Goal: Information Seeking & Learning: Learn about a topic

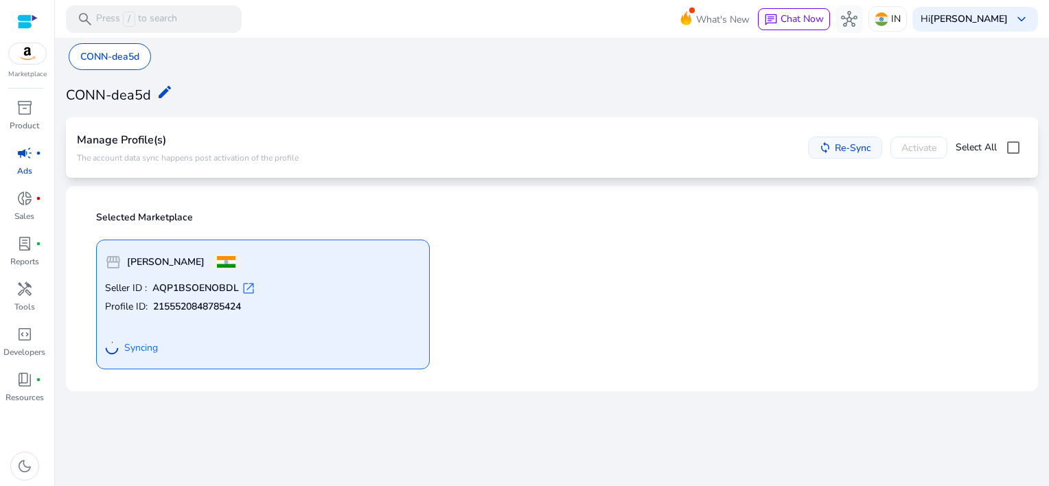
click at [849, 148] on span "Re-Sync" at bounding box center [853, 148] width 36 height 14
click at [14, 299] on div "handyman" at bounding box center [24, 289] width 38 height 22
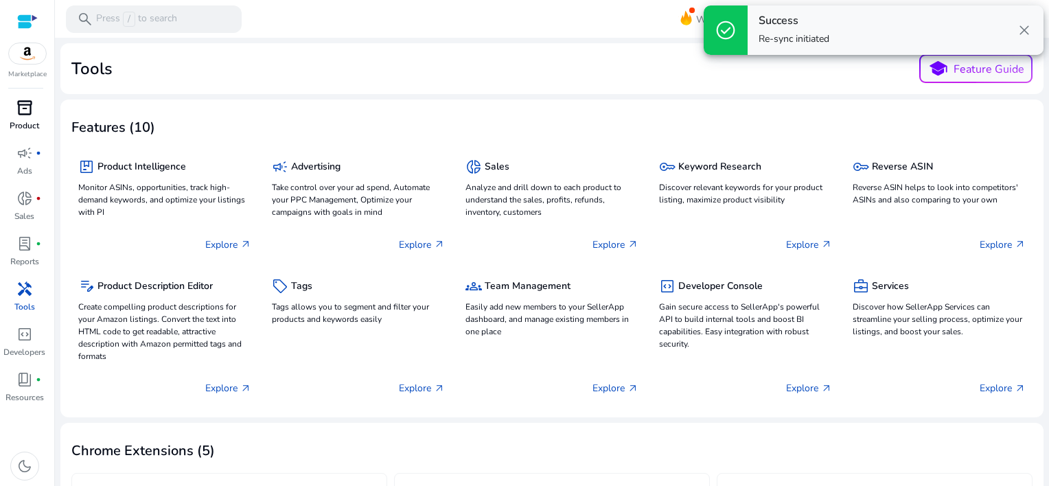
click at [26, 106] on span "inventory_2" at bounding box center [24, 108] width 16 height 16
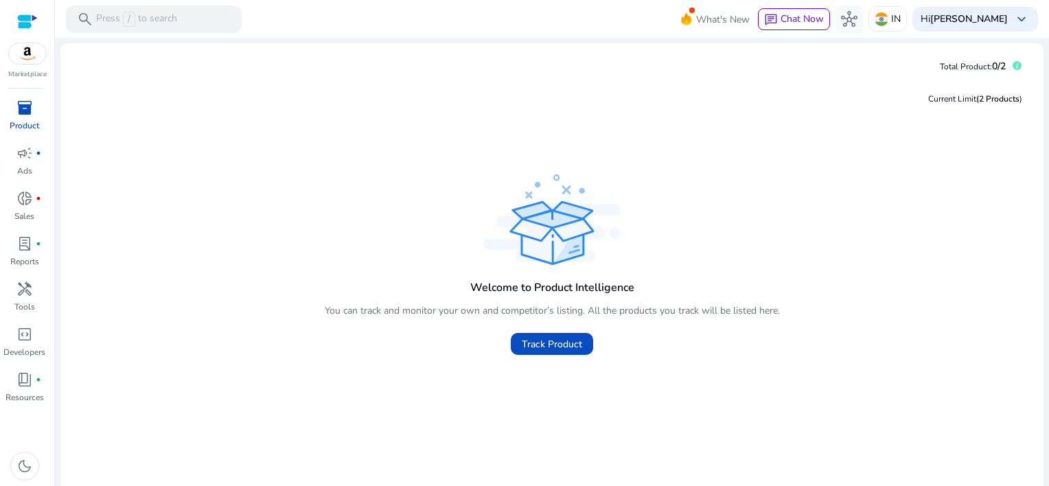
click at [39, 67] on div "Marketplace" at bounding box center [27, 40] width 54 height 80
click at [33, 57] on img at bounding box center [27, 53] width 37 height 21
click at [20, 58] on img at bounding box center [27, 53] width 37 height 21
click at [11, 145] on div "campaign fiber_manual_record" at bounding box center [24, 153] width 38 height 22
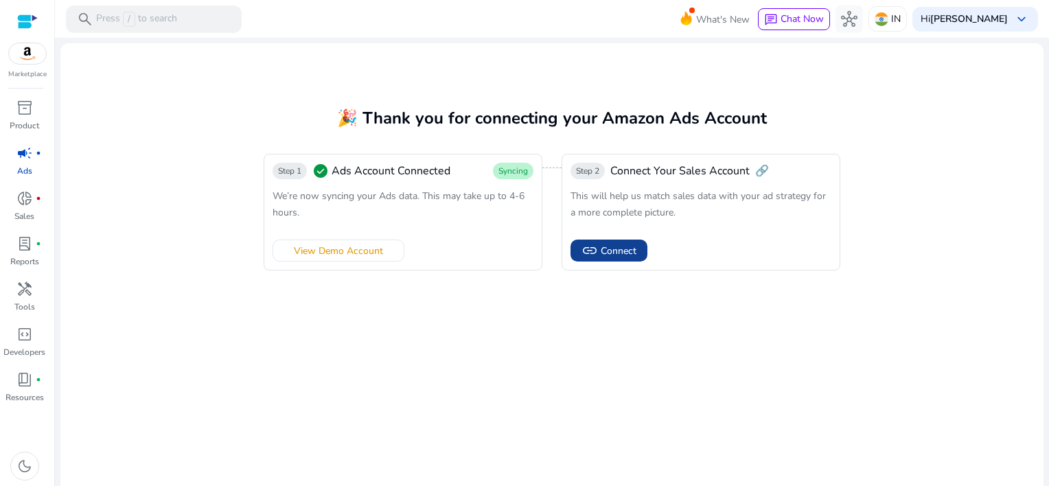
click at [605, 255] on span "Connect" at bounding box center [619, 251] width 36 height 14
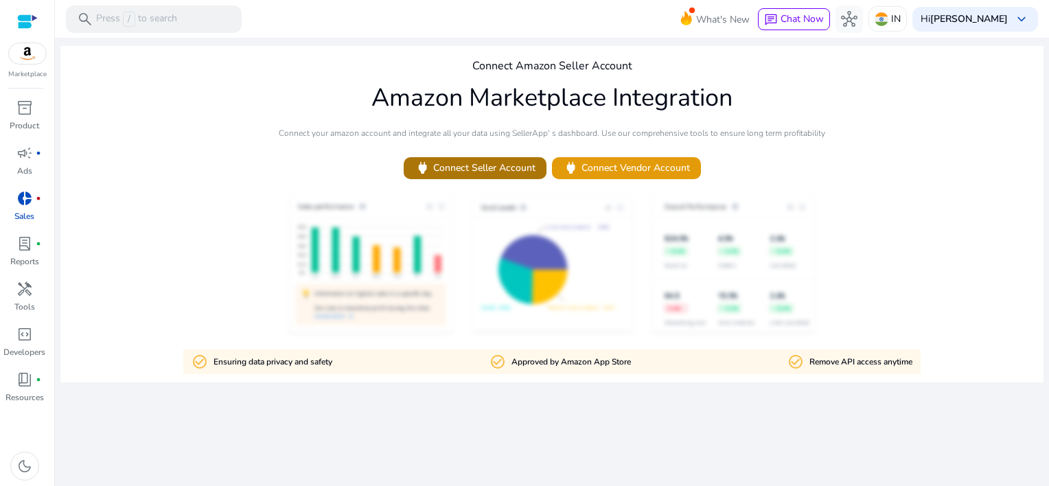
click at [509, 172] on span "power Connect Seller Account" at bounding box center [475, 168] width 121 height 16
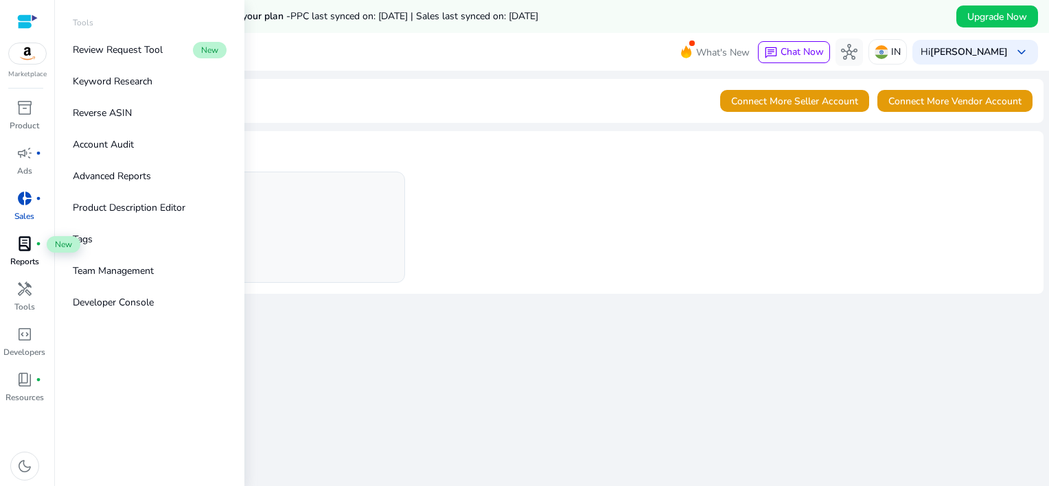
click at [16, 249] on span "lab_profile" at bounding box center [24, 244] width 16 height 16
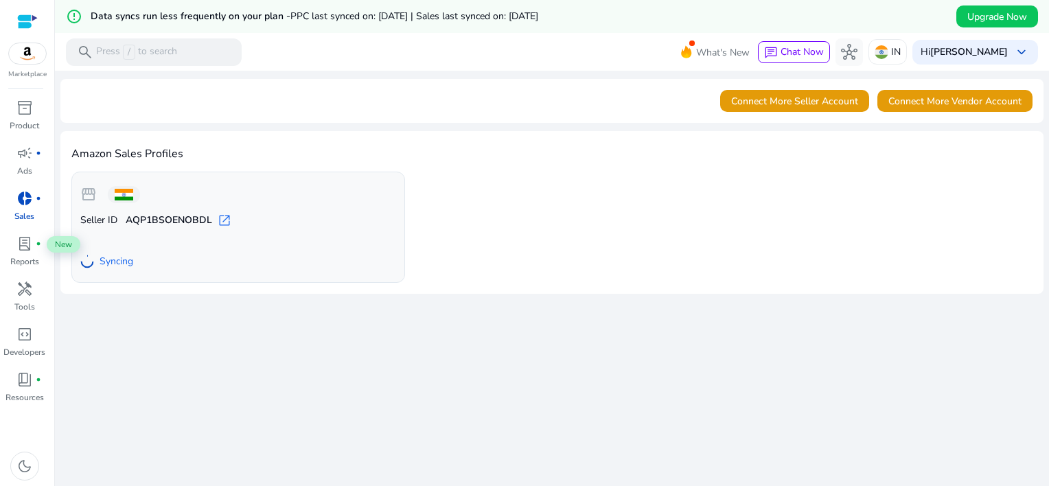
click at [16, 191] on span "donut_small" at bounding box center [24, 198] width 16 height 16
click at [17, 168] on p "Ads" at bounding box center [24, 171] width 15 height 12
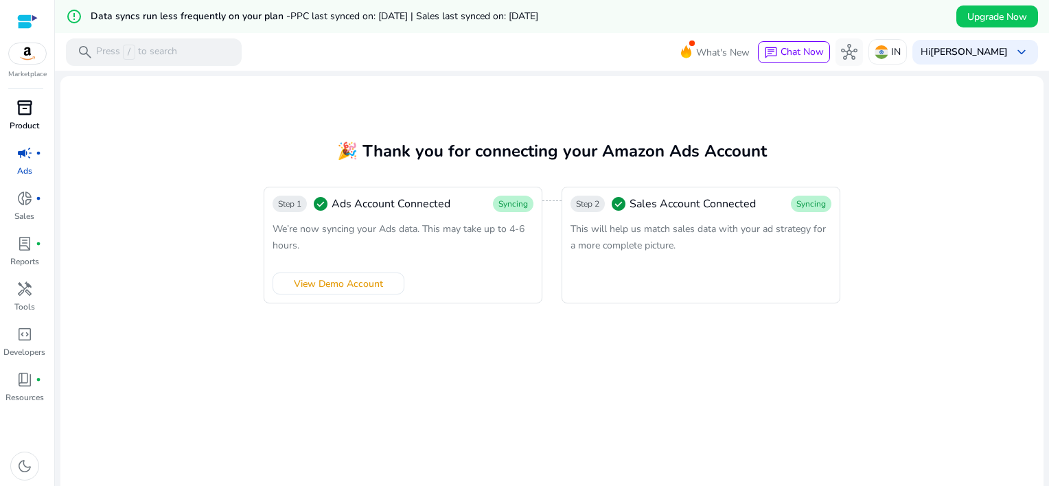
click at [19, 140] on link "inventory_2 Product" at bounding box center [24, 119] width 49 height 45
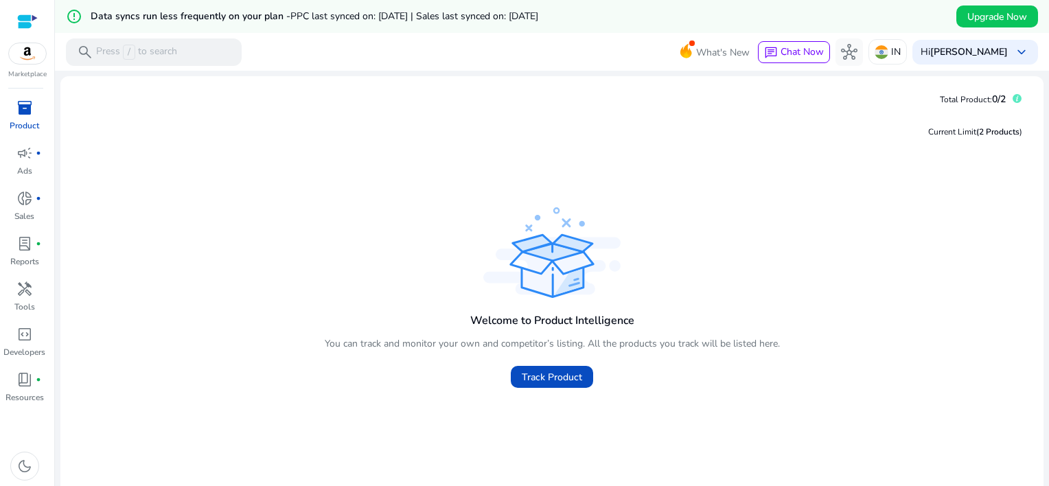
drag, startPoint x: 653, startPoint y: 257, endPoint x: 645, endPoint y: 302, distance: 45.3
click at [653, 257] on div "Welcome to Product Intelligence You can track and monitor your own and competit…" at bounding box center [551, 300] width 961 height 192
click at [576, 378] on span "Track Product" at bounding box center [552, 377] width 60 height 14
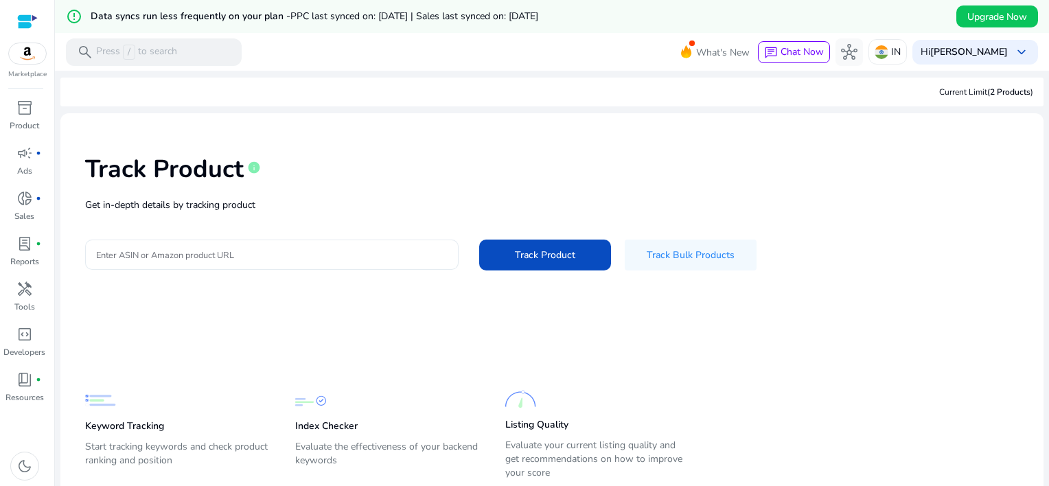
click at [343, 257] on input "Enter ASIN or Amazon product URL" at bounding box center [272, 254] width 352 height 15
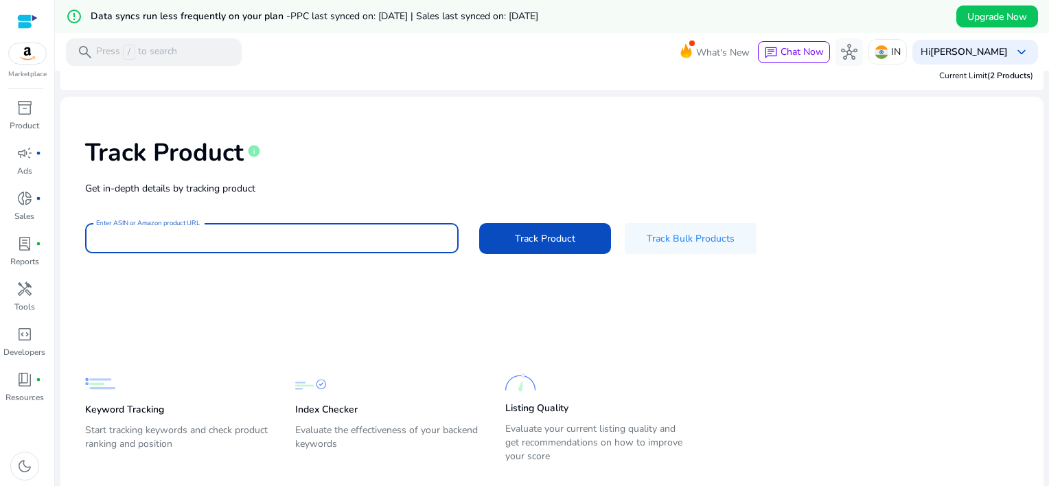
scroll to position [43, 0]
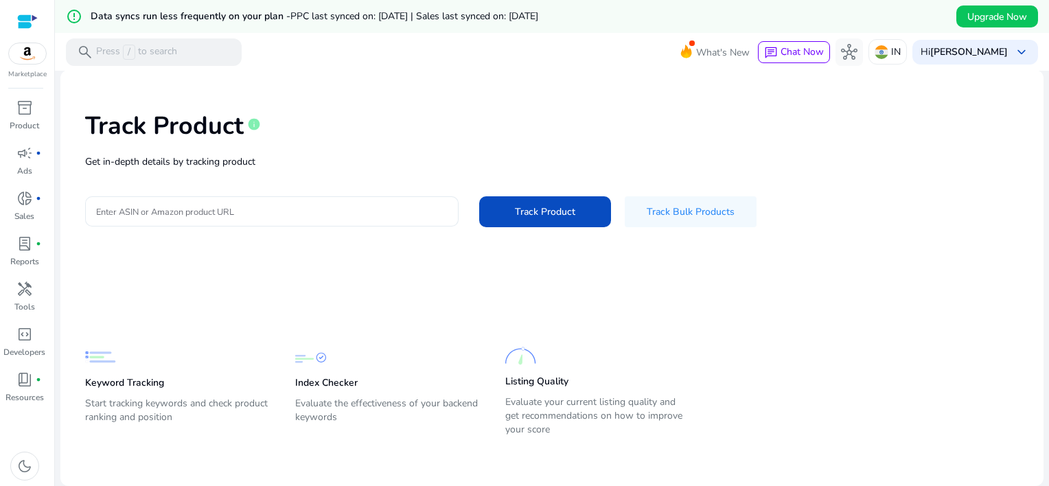
click at [392, 198] on div at bounding box center [272, 211] width 352 height 30
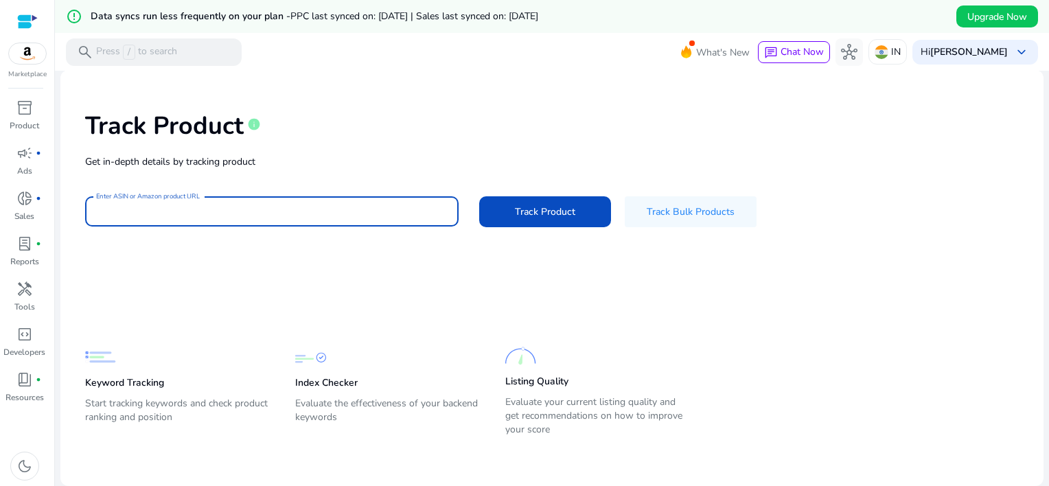
paste input "**********"
type input "**********"
click at [479, 196] on button "Track Product" at bounding box center [545, 211] width 132 height 31
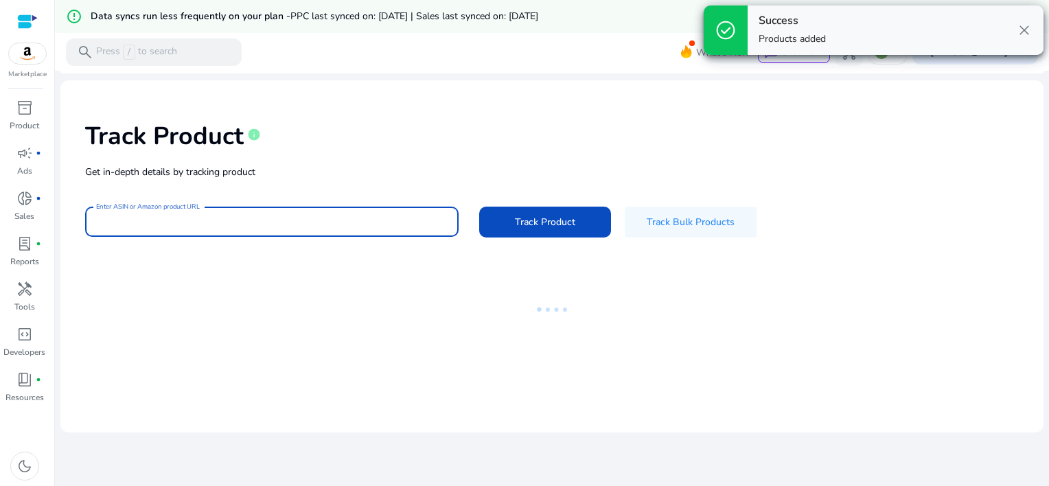
scroll to position [33, 0]
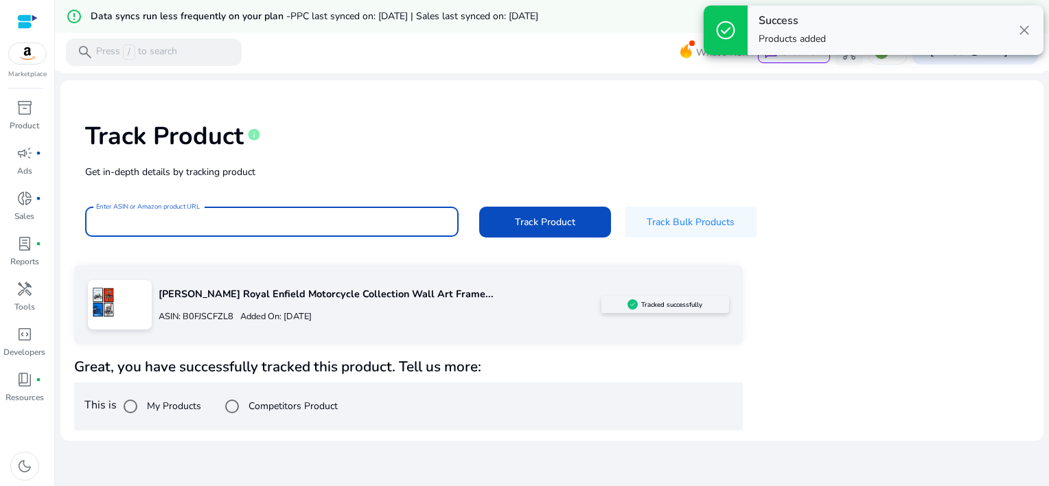
click at [299, 413] on div "Competitors Product" at bounding box center [277, 406] width 119 height 27
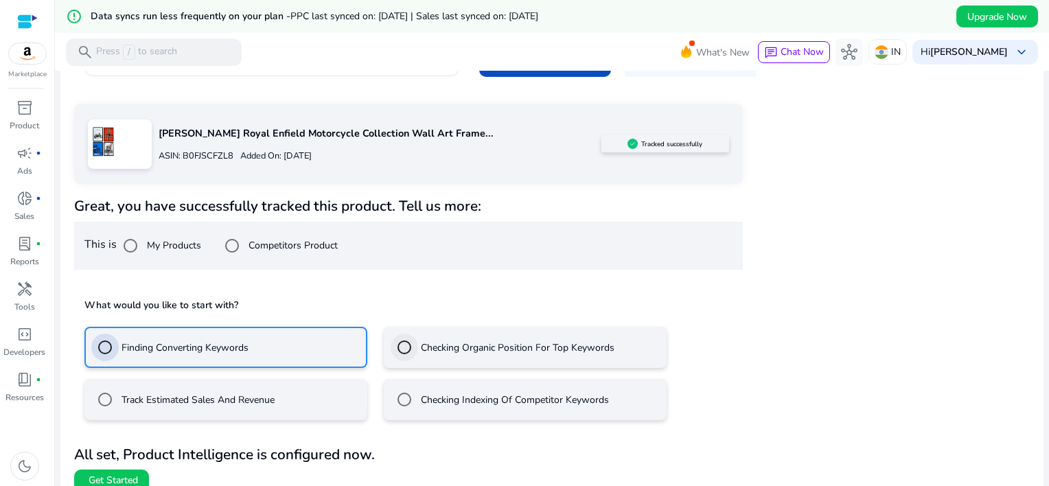
scroll to position [208, 0]
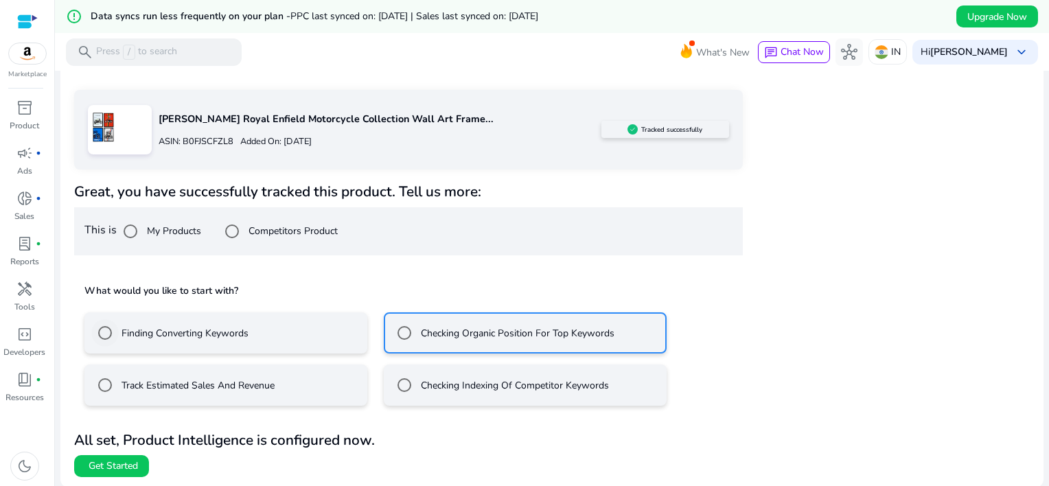
click at [123, 335] on label "Finding Converting Keywords" at bounding box center [184, 333] width 130 height 14
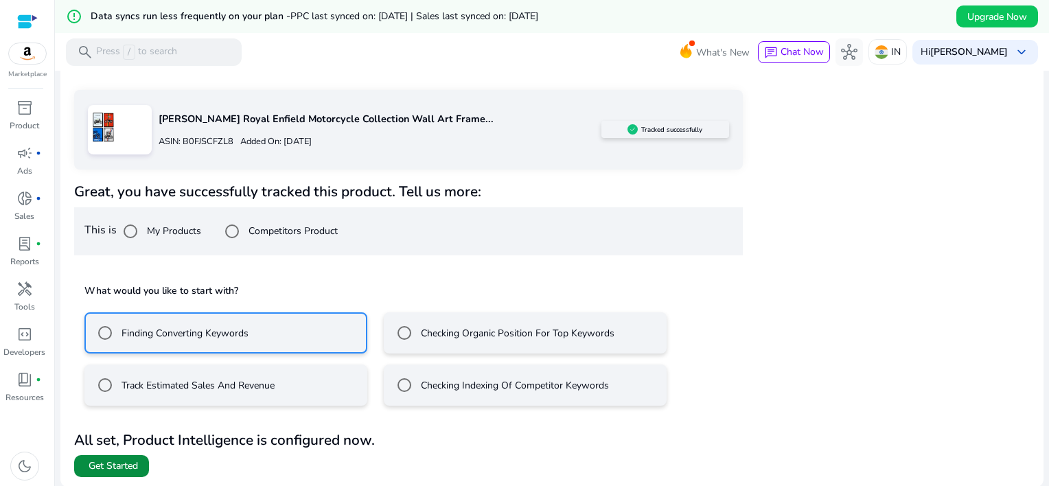
click at [129, 467] on span "Get Started" at bounding box center [113, 466] width 49 height 14
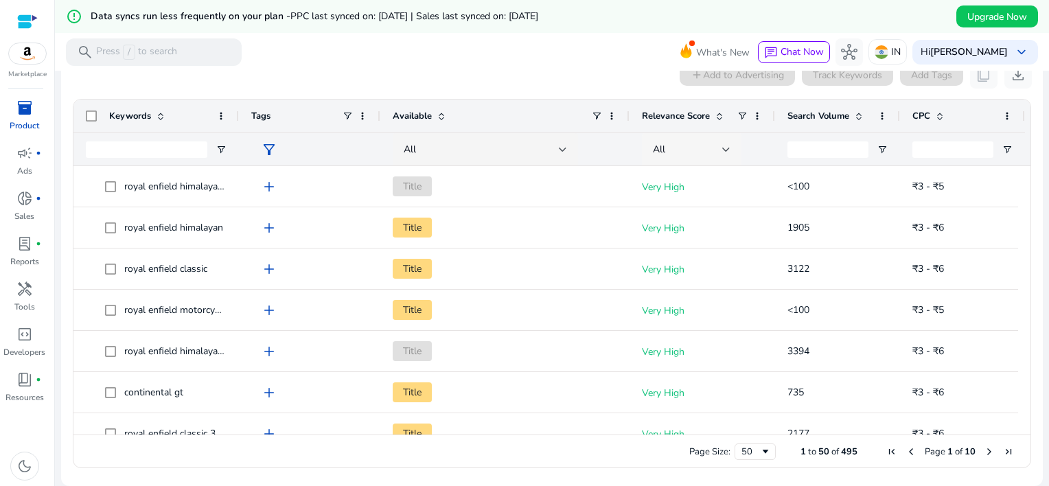
click at [687, 146] on div "All" at bounding box center [687, 149] width 69 height 15
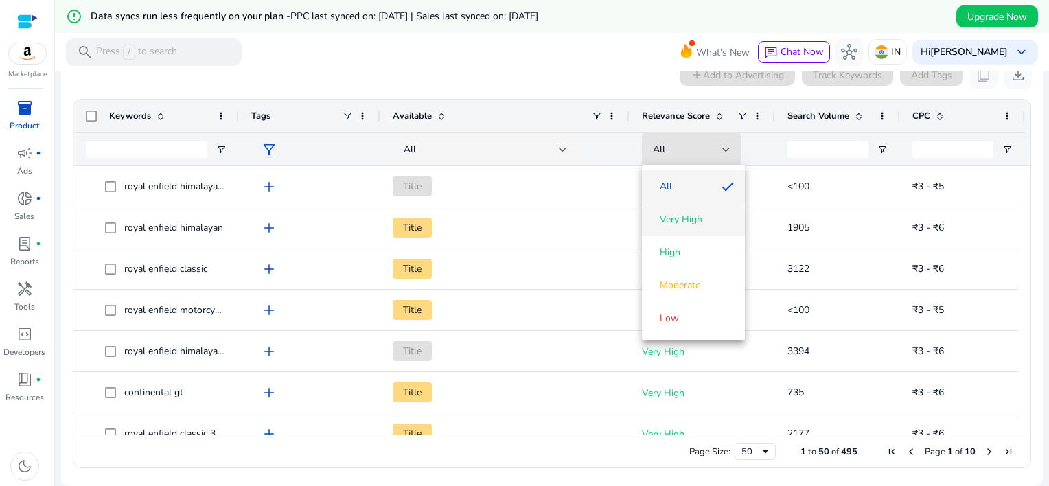
click at [676, 220] on span "Very High" at bounding box center [681, 220] width 43 height 14
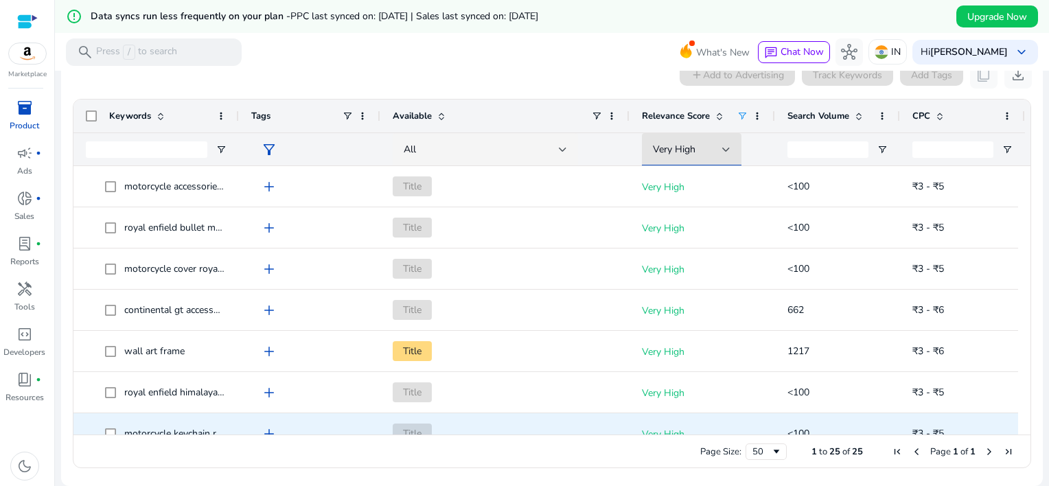
scroll to position [549, 0]
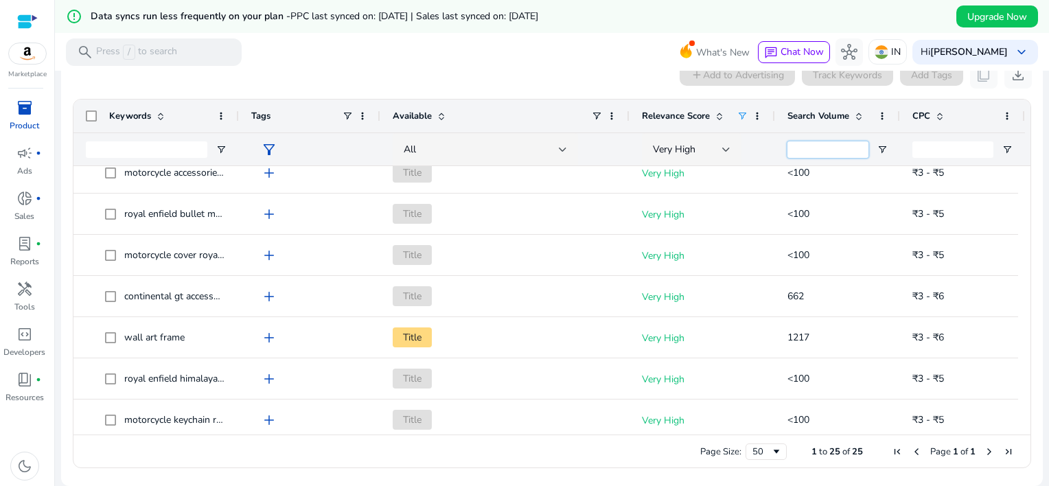
click at [824, 150] on input "Search Volume Filter Input" at bounding box center [828, 149] width 81 height 16
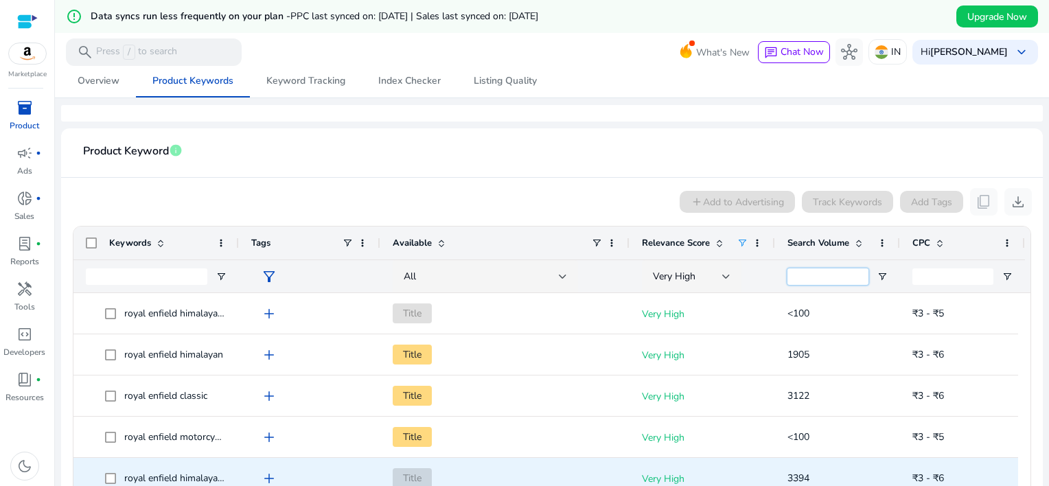
scroll to position [0, 0]
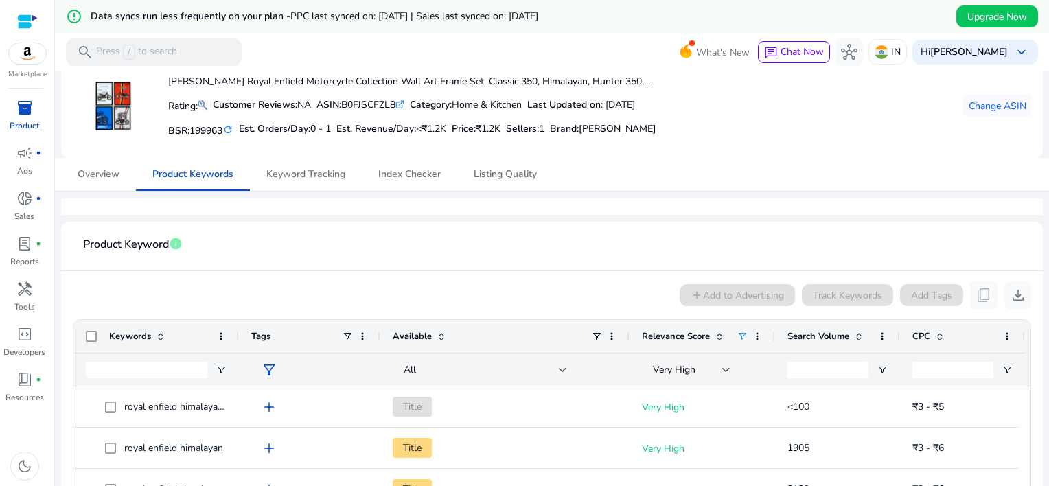
click at [777, 106] on div "MIRA MEST Royal Enfield Motorcycle Collection Wall Art Frame Set, Classic 350, …" at bounding box center [552, 106] width 960 height 82
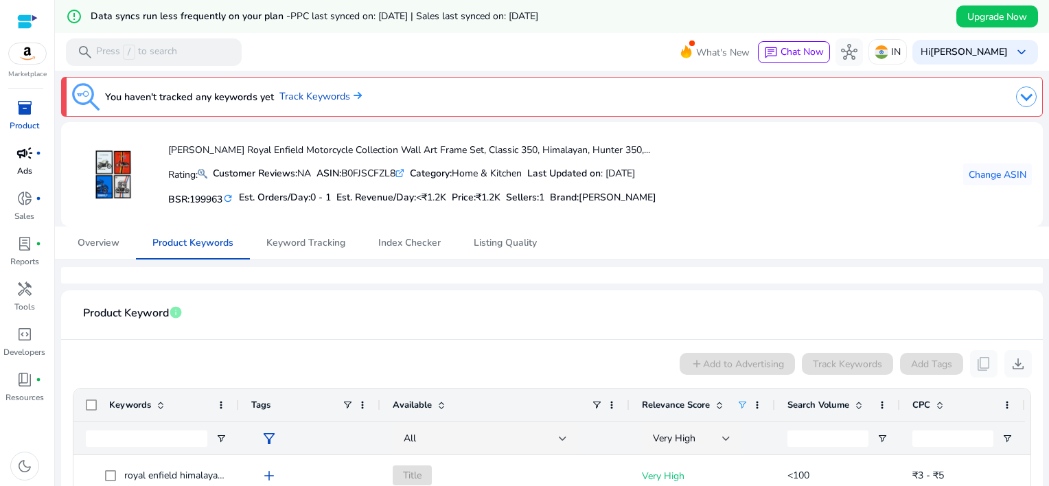
click at [24, 165] on p "Ads" at bounding box center [24, 171] width 15 height 12
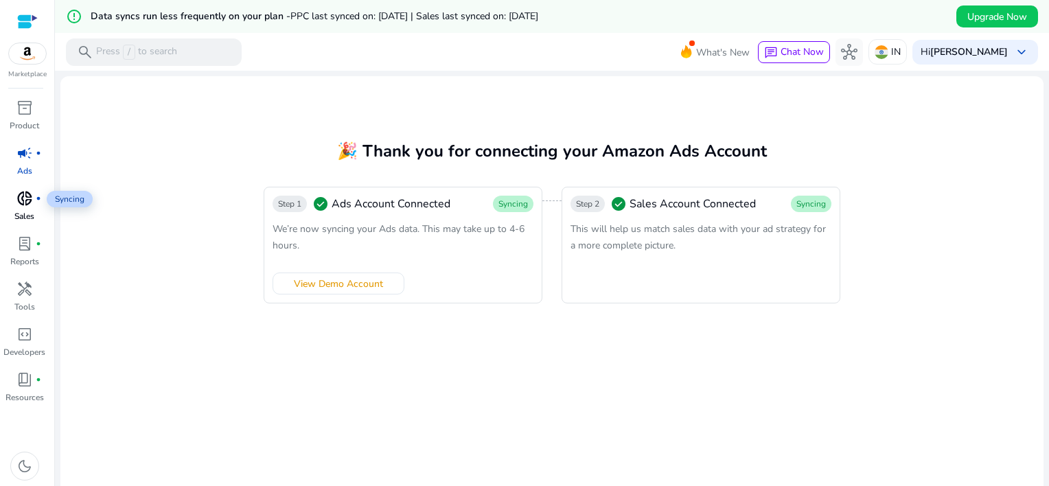
click at [19, 195] on span "donut_small" at bounding box center [24, 198] width 16 height 16
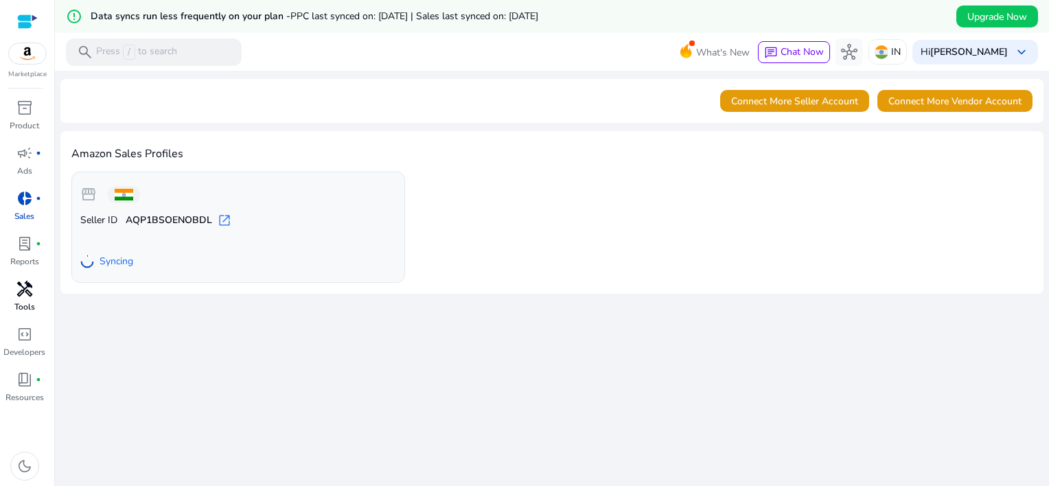
click at [12, 299] on div "handyman" at bounding box center [24, 289] width 38 height 22
click at [32, 365] on link "code_blocks Developers" at bounding box center [24, 345] width 49 height 45
click at [37, 387] on div "book_4 fiber_manual_record" at bounding box center [24, 380] width 38 height 22
click at [27, 115] on span "inventory_2" at bounding box center [24, 108] width 16 height 16
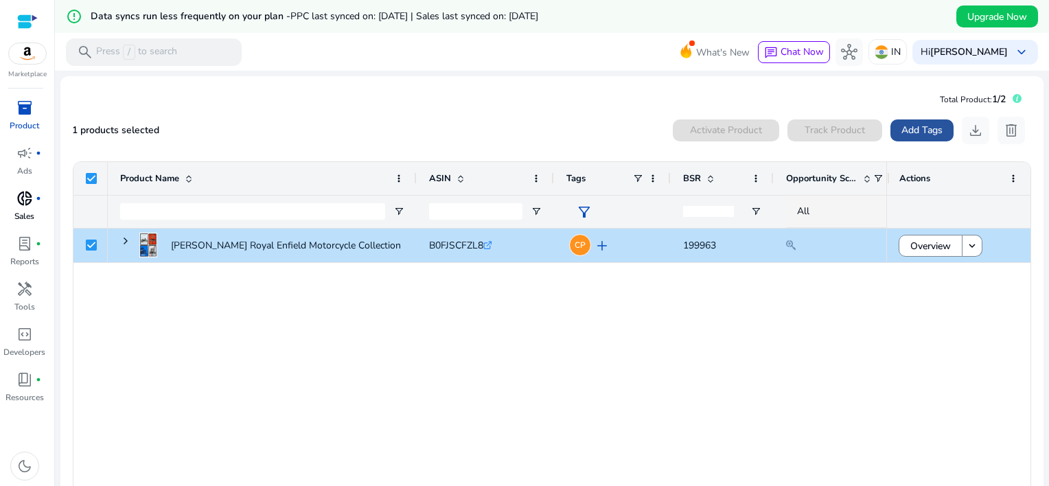
click at [926, 135] on span "Add Tags" at bounding box center [922, 130] width 41 height 14
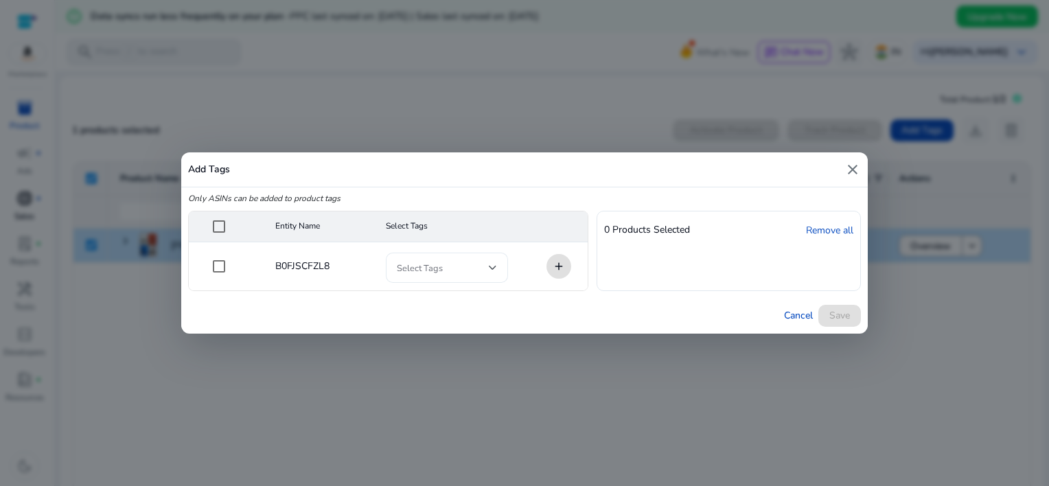
click at [393, 275] on div "Select Tags" at bounding box center [447, 268] width 122 height 30
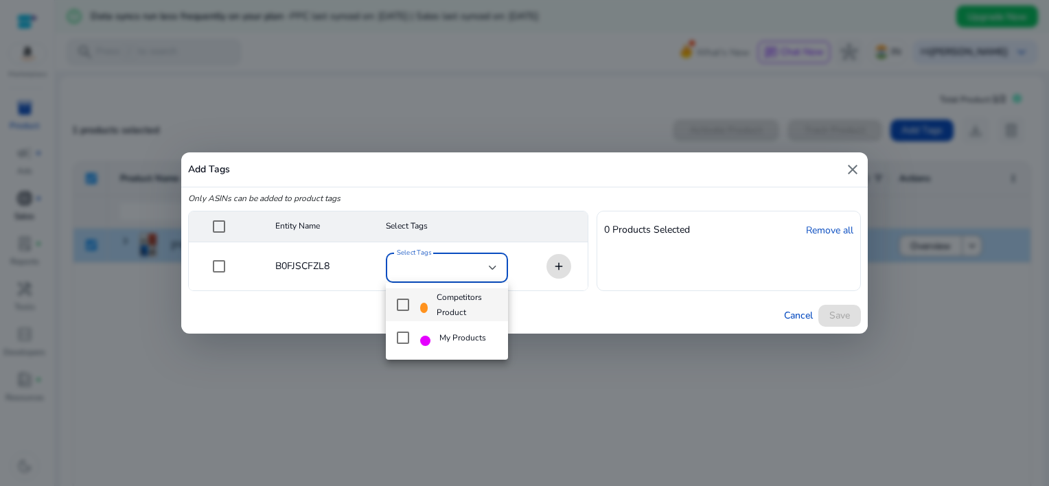
click at [402, 300] on mat-pseudo-checkbox at bounding box center [403, 305] width 12 height 12
click at [406, 344] on mat-option "My Products" at bounding box center [447, 337] width 122 height 33
click at [224, 269] on div at bounding box center [524, 243] width 1049 height 486
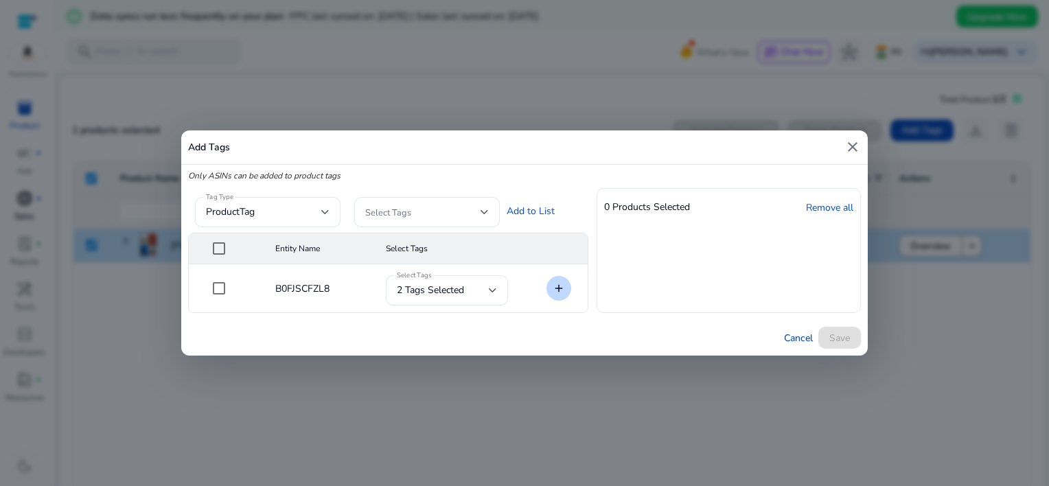
click at [563, 287] on mat-icon "add" at bounding box center [559, 288] width 18 height 18
click at [848, 341] on span "Save" at bounding box center [839, 338] width 21 height 14
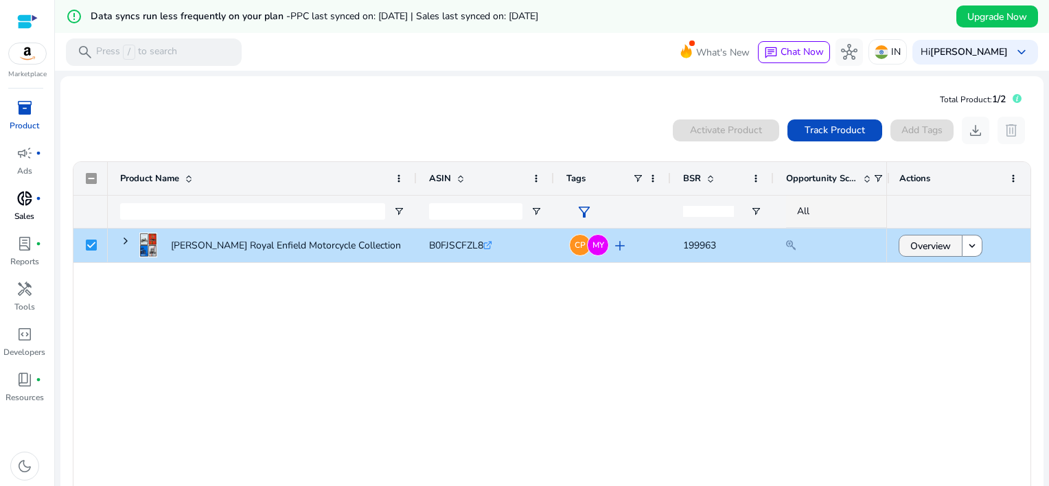
click at [910, 247] on span "Overview" at bounding box center [930, 246] width 41 height 28
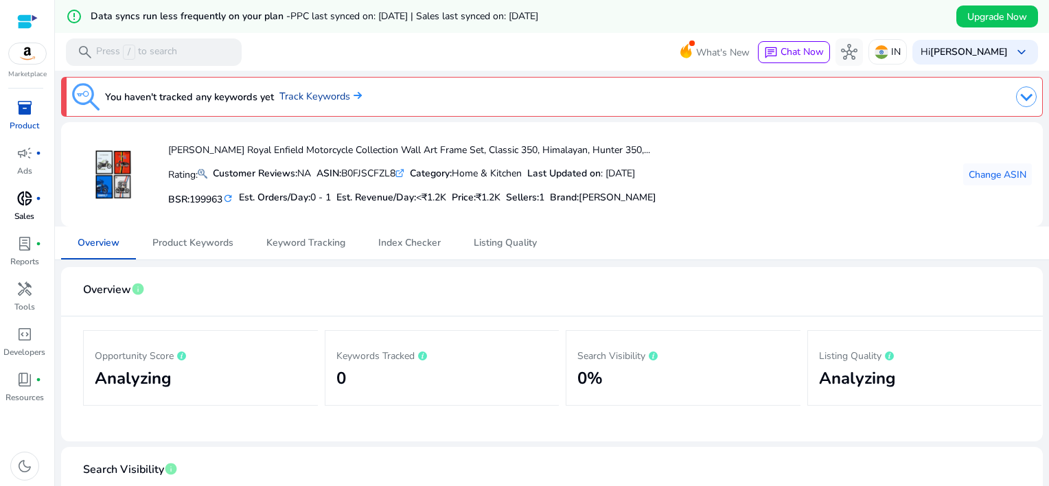
click at [334, 94] on link "Track Keywords" at bounding box center [320, 96] width 82 height 15
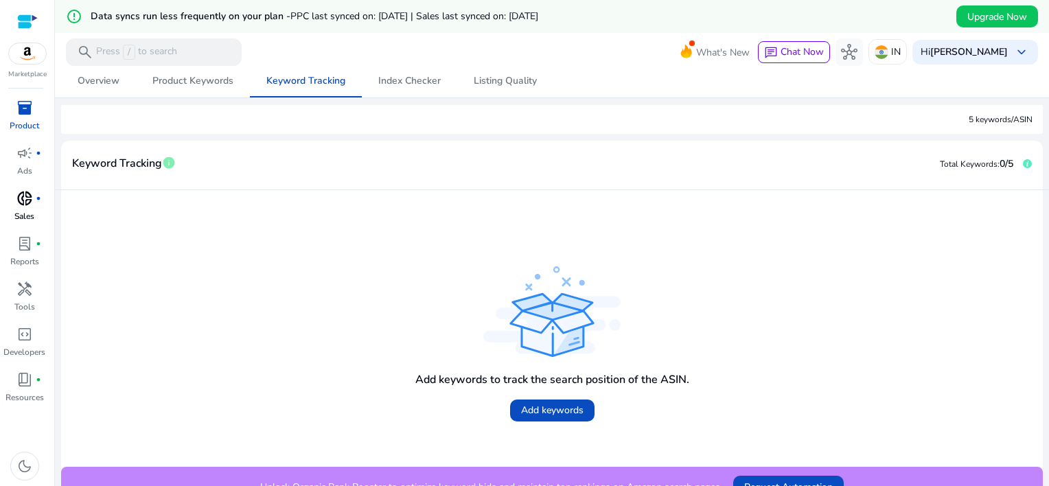
scroll to position [183, 0]
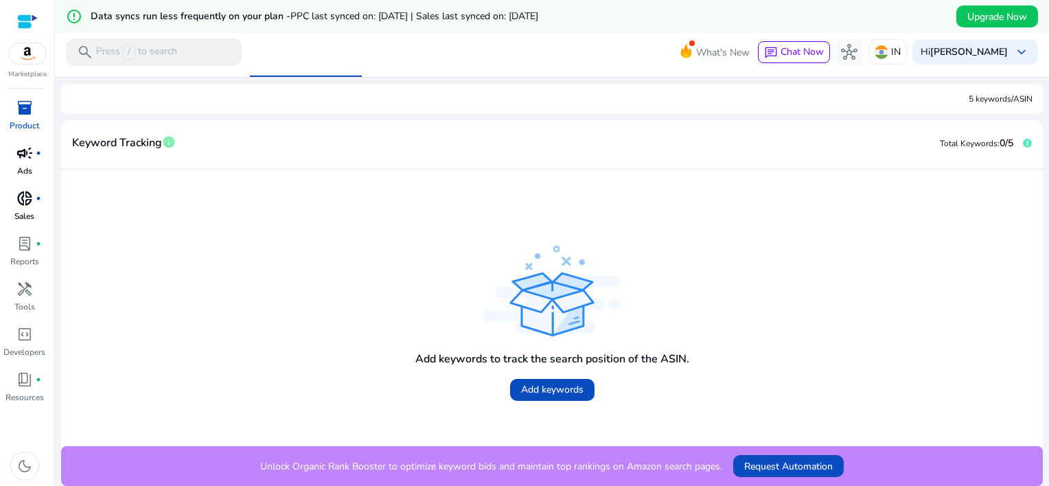
click at [25, 167] on p "Ads" at bounding box center [24, 171] width 15 height 12
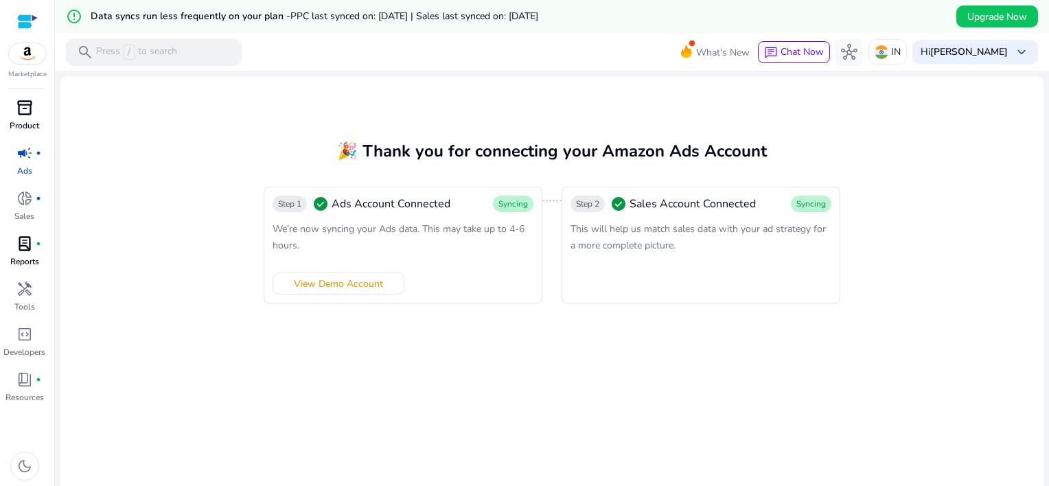
click at [25, 242] on span "lab_profile" at bounding box center [24, 244] width 16 height 16
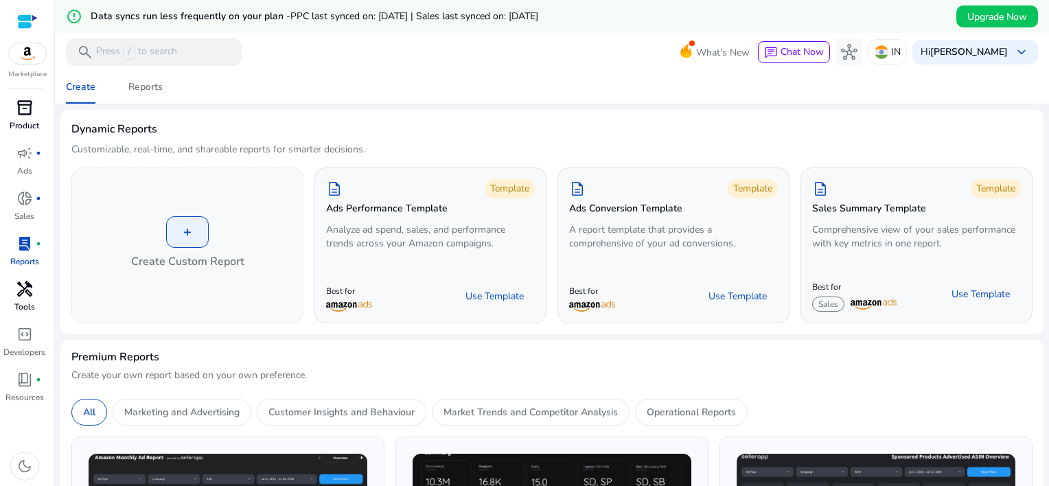
click at [4, 308] on link "handyman Tools" at bounding box center [24, 300] width 49 height 45
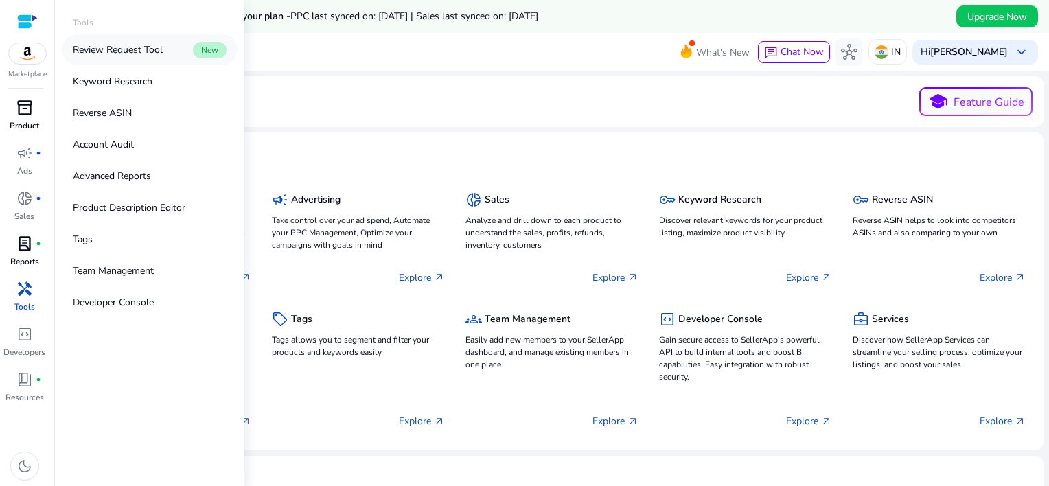
click at [156, 65] on link "Review Request Tool New" at bounding box center [150, 49] width 176 height 31
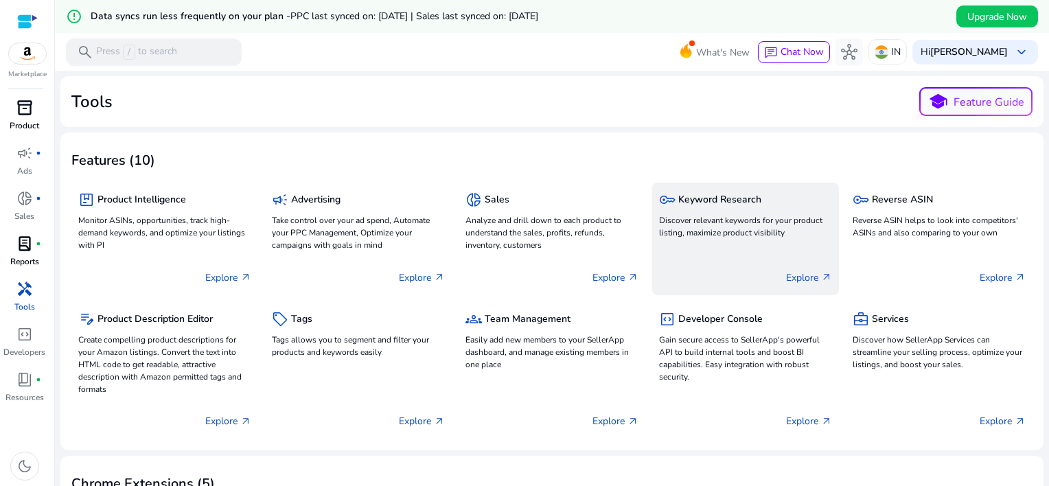
click at [788, 244] on div "key Keyword Research Discover relevant keywords for your product listing, maxim…" at bounding box center [745, 239] width 187 height 113
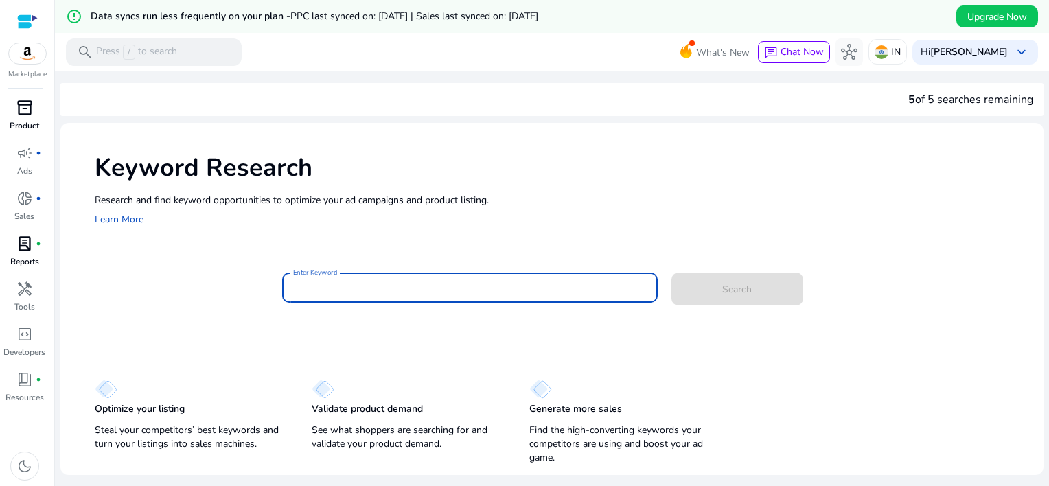
click at [360, 284] on input "Enter Keyword" at bounding box center [469, 287] width 353 height 15
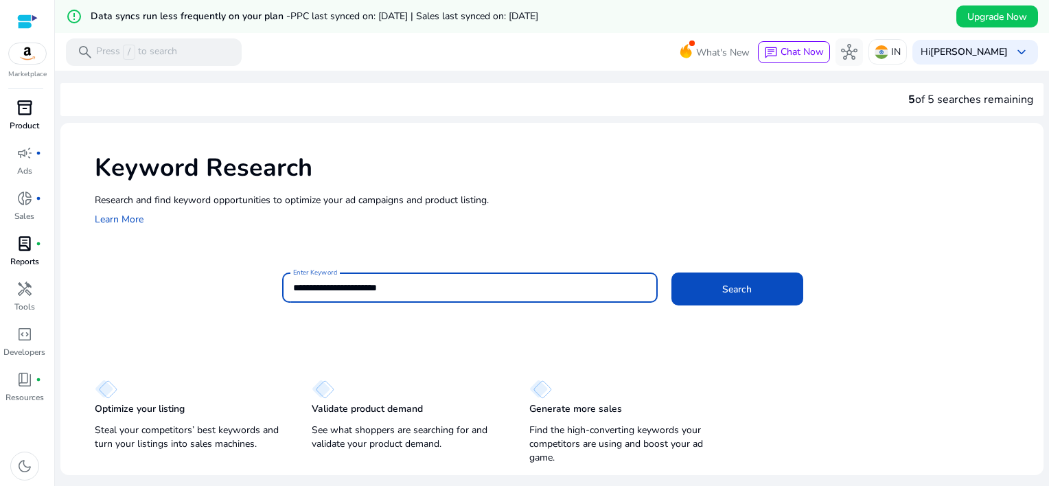
type input "**********"
click at [672, 273] on button "Search" at bounding box center [738, 289] width 132 height 33
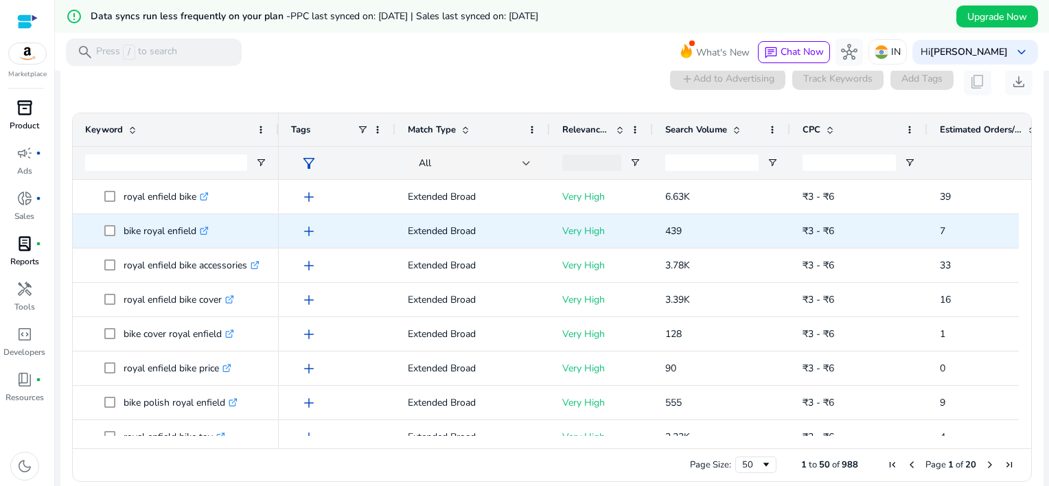
scroll to position [128, 0]
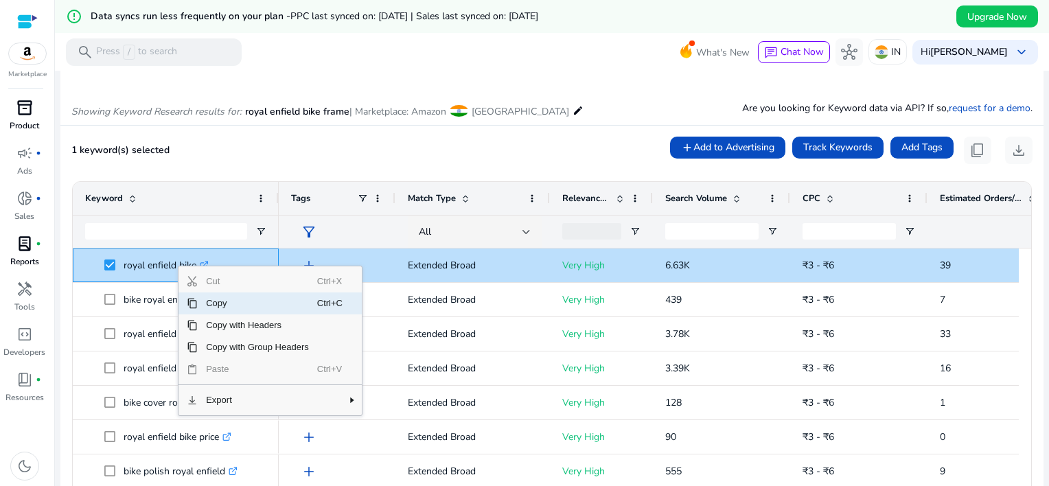
click at [209, 299] on span "Copy" at bounding box center [257, 304] width 119 height 22
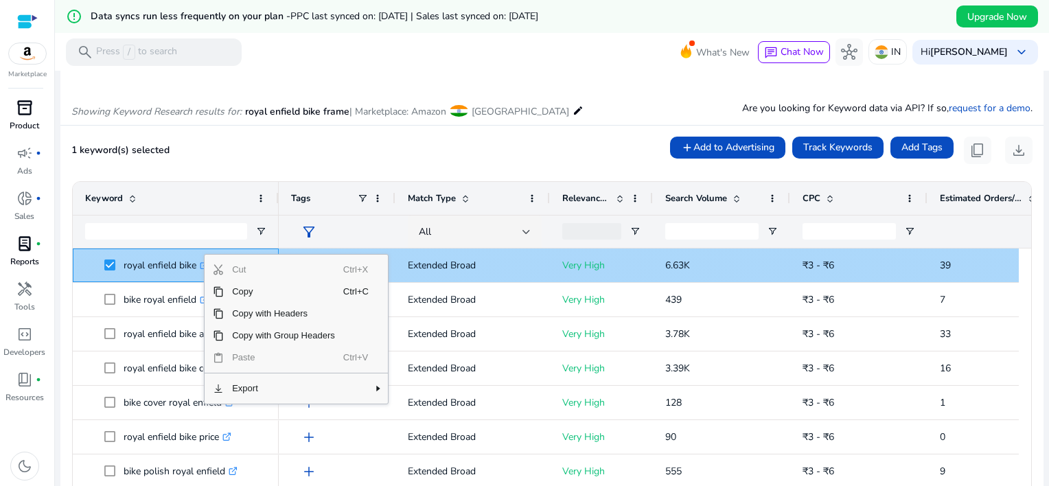
click at [154, 261] on p "royal enfield bike .st0{fill:#2c8af8}" at bounding box center [166, 265] width 85 height 28
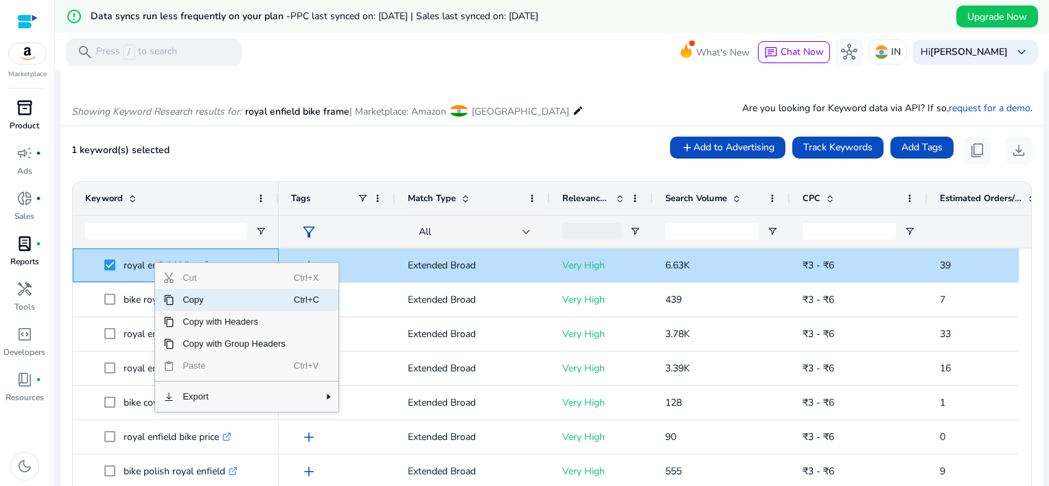
click at [252, 305] on span "Copy" at bounding box center [233, 300] width 119 height 22
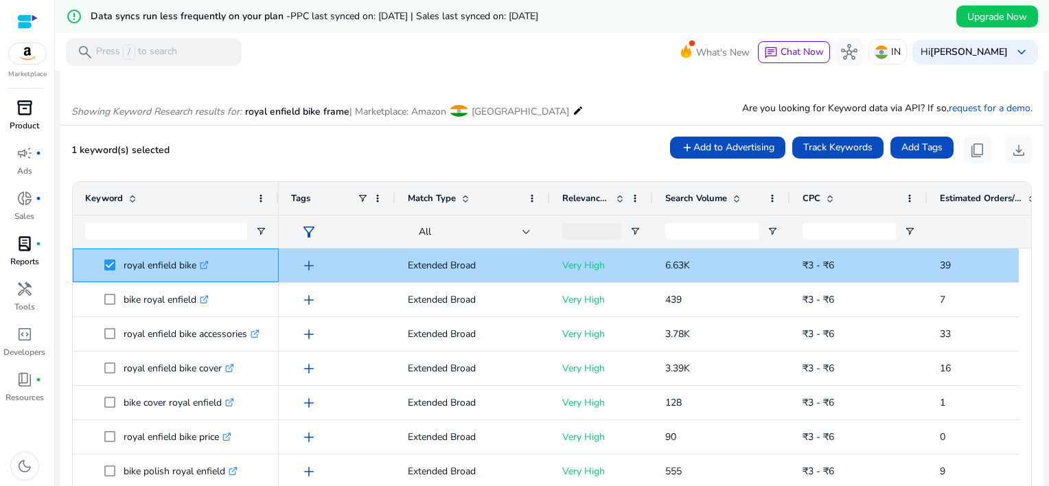
click at [212, 264] on div "royal enfield bike .st0{fill:#2c8af8}" at bounding box center [170, 265] width 92 height 28
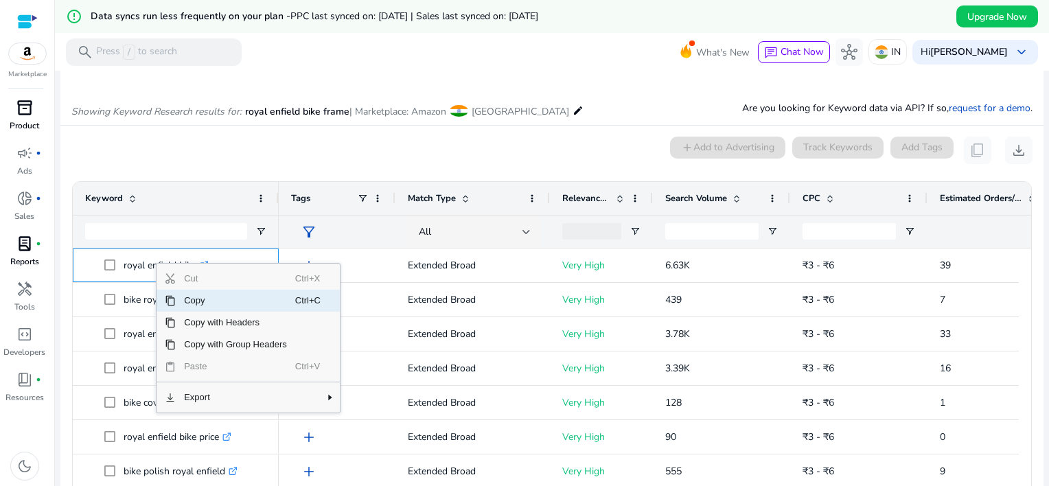
click at [205, 298] on span "Copy" at bounding box center [235, 301] width 119 height 22
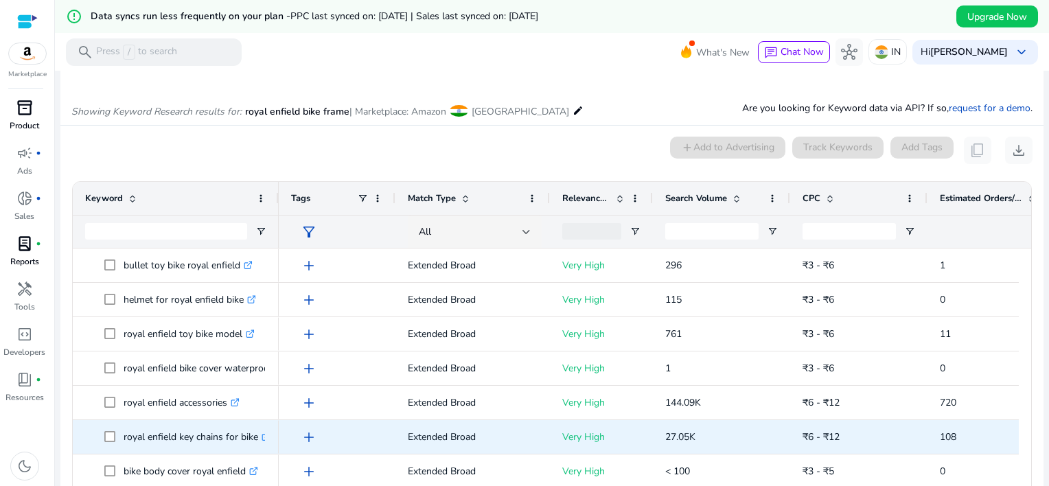
scroll to position [649, 0]
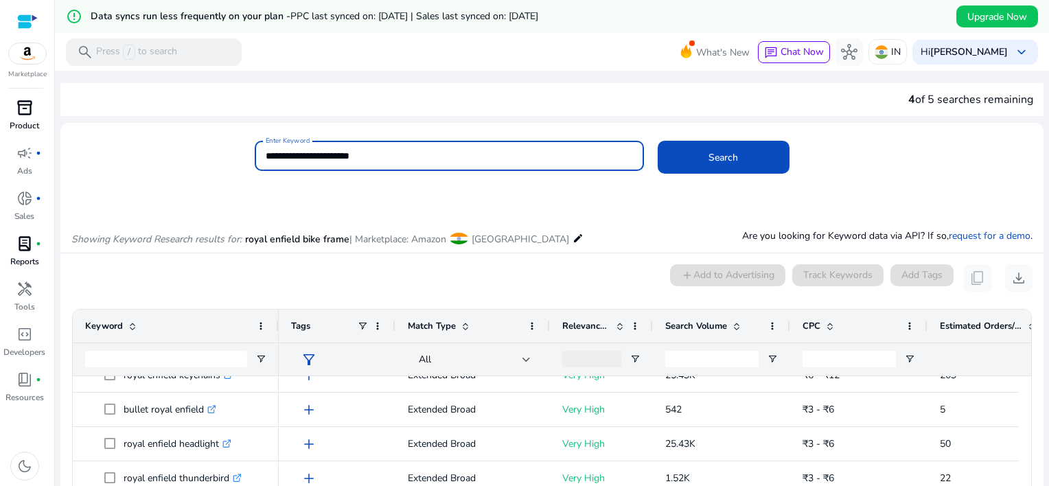
drag, startPoint x: 445, startPoint y: 151, endPoint x: 180, endPoint y: 165, distance: 265.4
click at [180, 165] on div "**********" at bounding box center [546, 163] width 972 height 45
type input "**********"
click at [658, 141] on button "Search" at bounding box center [724, 157] width 132 height 33
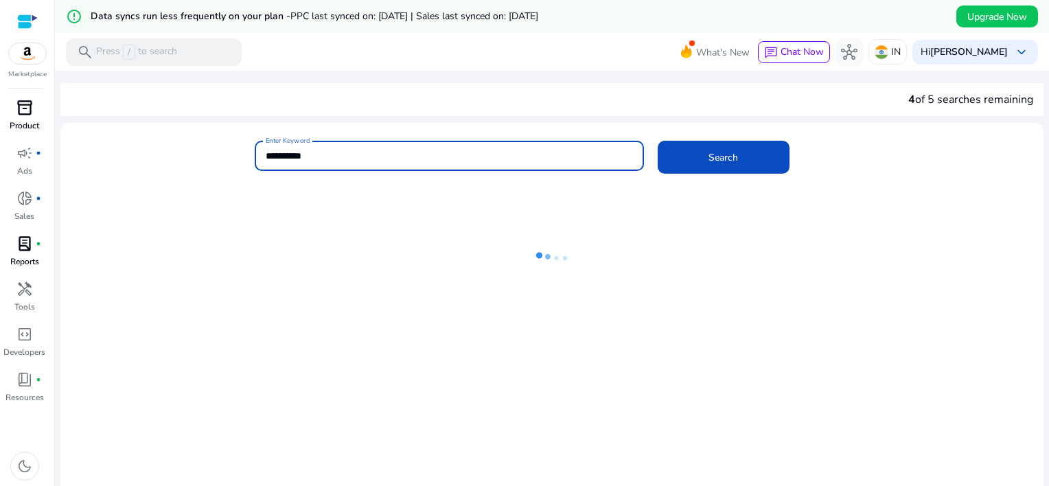
drag, startPoint x: 331, startPoint y: 157, endPoint x: 319, endPoint y: 157, distance: 12.4
click at [319, 157] on input "**********" at bounding box center [449, 155] width 367 height 15
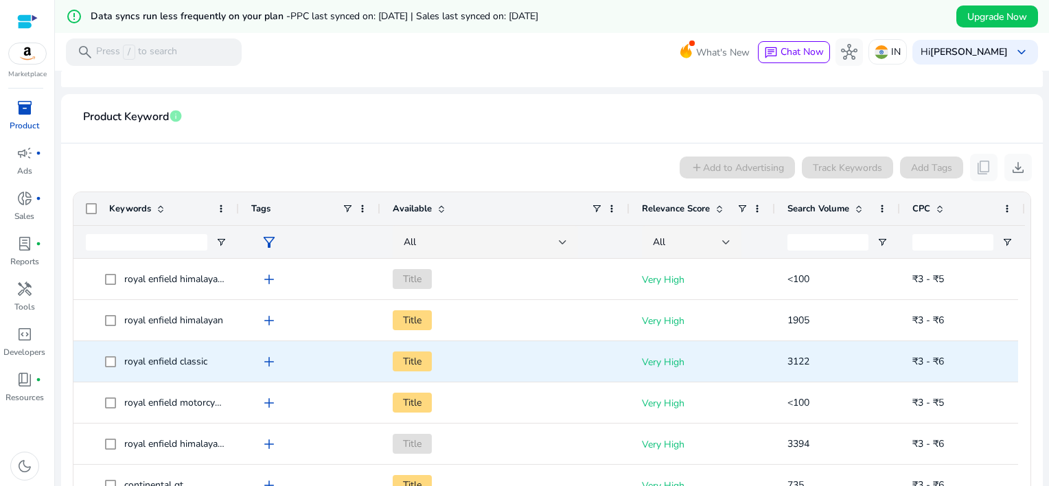
scroll to position [275, 0]
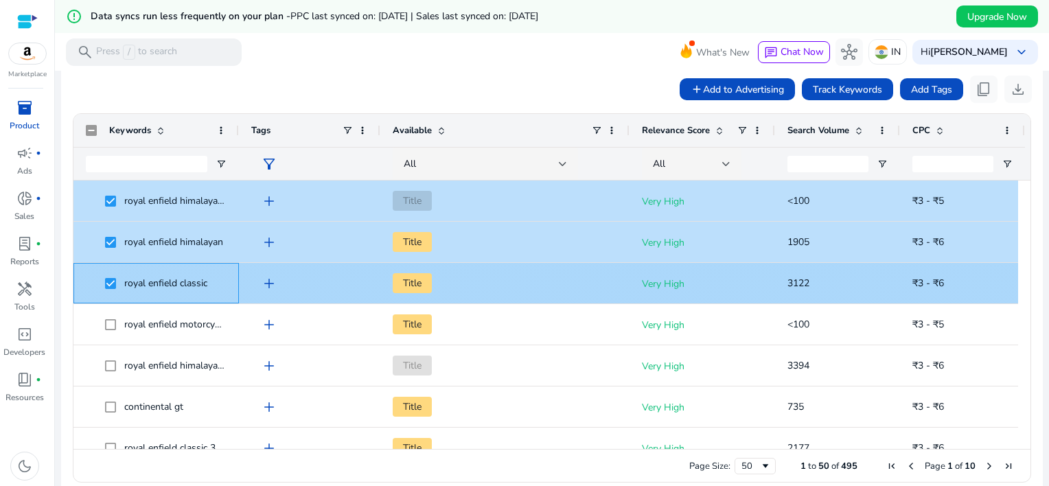
click at [176, 281] on span "royal enfield classic" at bounding box center [165, 283] width 83 height 13
click at [201, 280] on span "royal enfield classic" at bounding box center [165, 283] width 83 height 13
click at [207, 280] on span "royal enfield classic" at bounding box center [165, 283] width 83 height 13
drag, startPoint x: 207, startPoint y: 280, endPoint x: 124, endPoint y: 279, distance: 83.1
click at [124, 279] on span "royal enfield classic" at bounding box center [165, 283] width 83 height 13
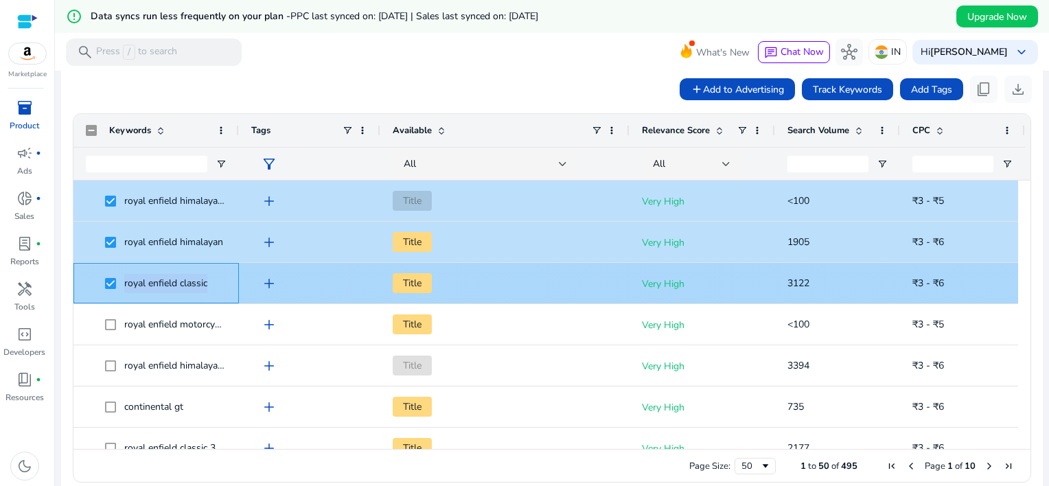
drag, startPoint x: 124, startPoint y: 279, endPoint x: 213, endPoint y: 287, distance: 88.9
click at [213, 287] on span "royal enfield classic" at bounding box center [166, 283] width 122 height 28
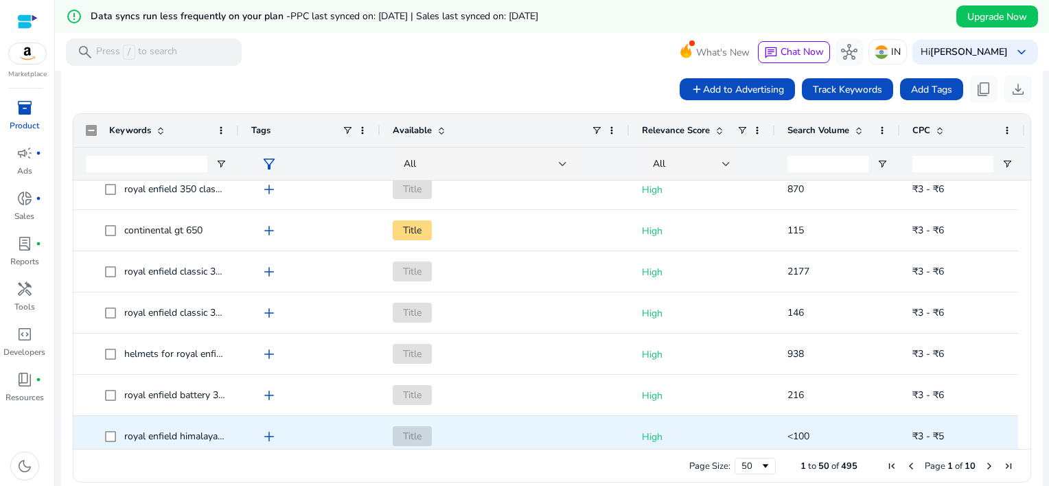
scroll to position [1373, 0]
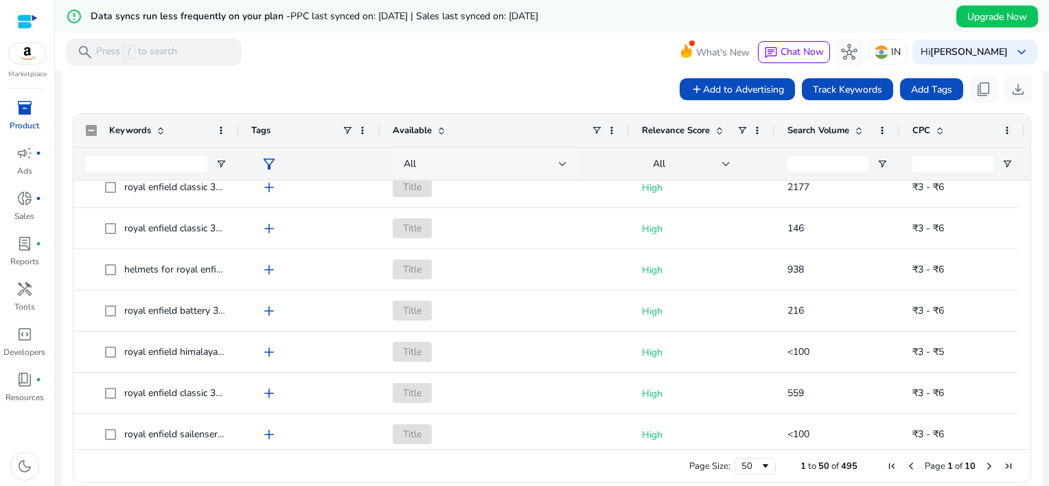
click at [409, 148] on div "All" at bounding box center [485, 164] width 163 height 33
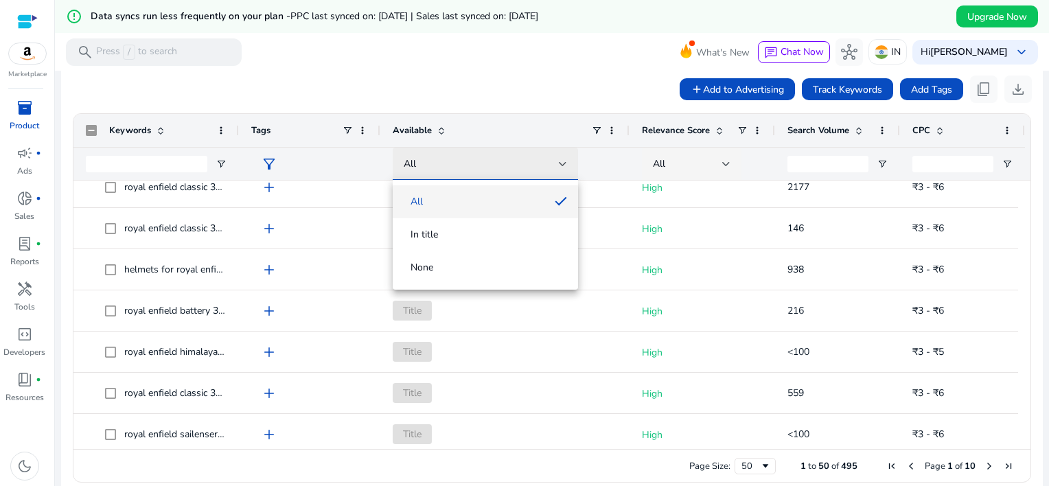
click at [409, 167] on div at bounding box center [524, 243] width 1049 height 486
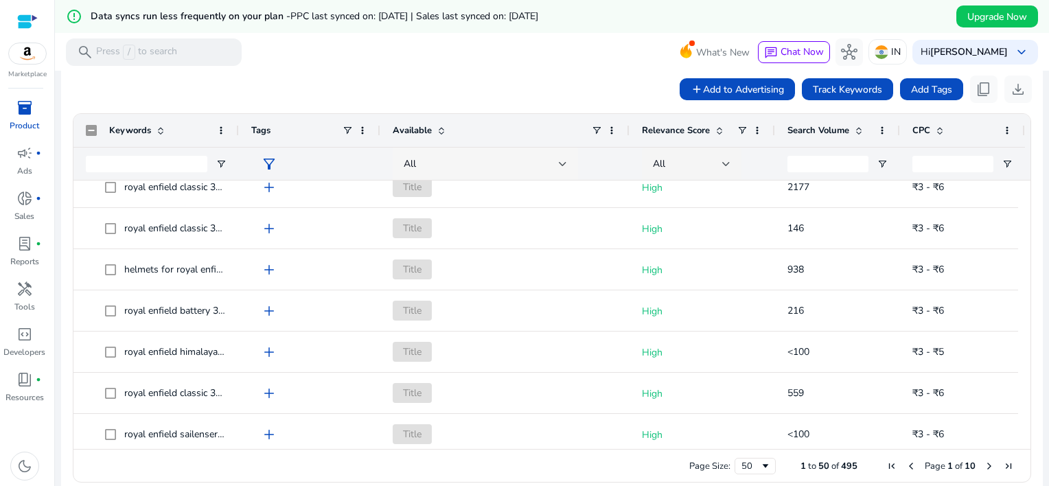
click at [411, 162] on span "All" at bounding box center [410, 163] width 12 height 13
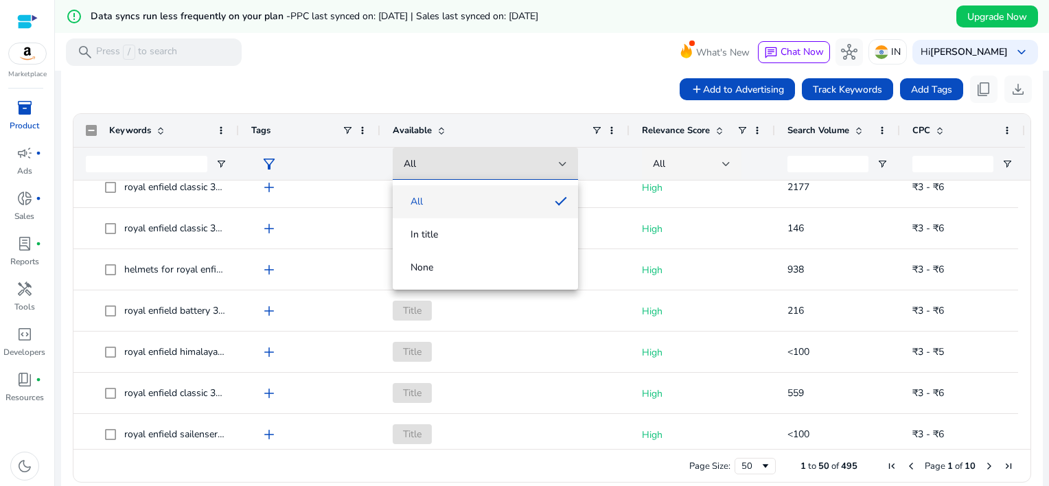
click at [411, 168] on div at bounding box center [524, 243] width 1049 height 486
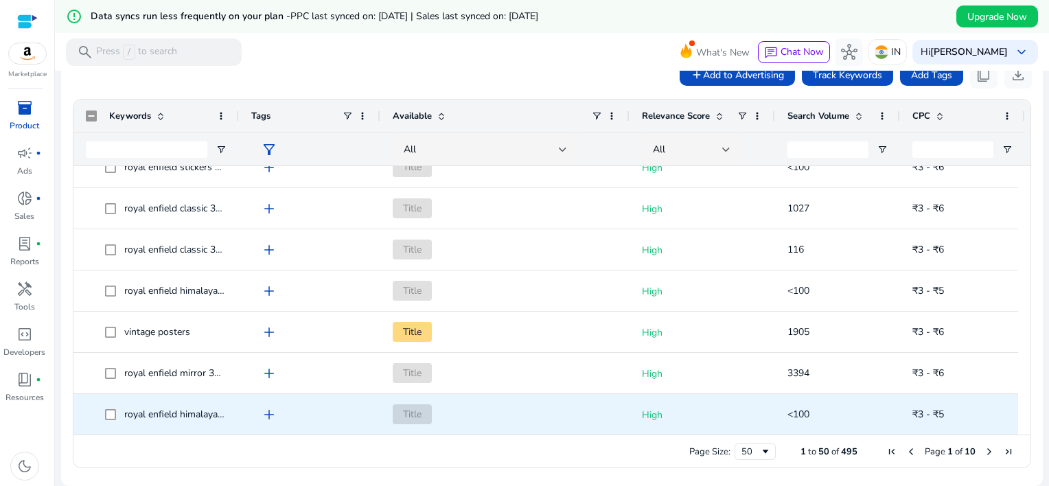
scroll to position [0, 0]
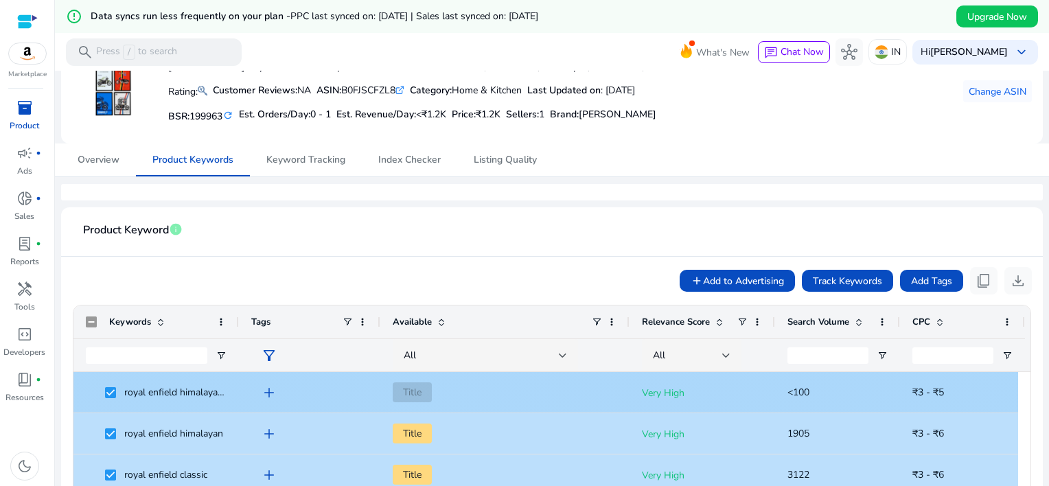
click at [211, 390] on span "royal enfield himalayan accessories motorcycle" at bounding box center [223, 392] width 199 height 13
drag, startPoint x: 211, startPoint y: 390, endPoint x: 234, endPoint y: 392, distance: 22.8
click at [234, 392] on div "royal enfield himalayan accessories motorcycle" at bounding box center [155, 392] width 165 height 41
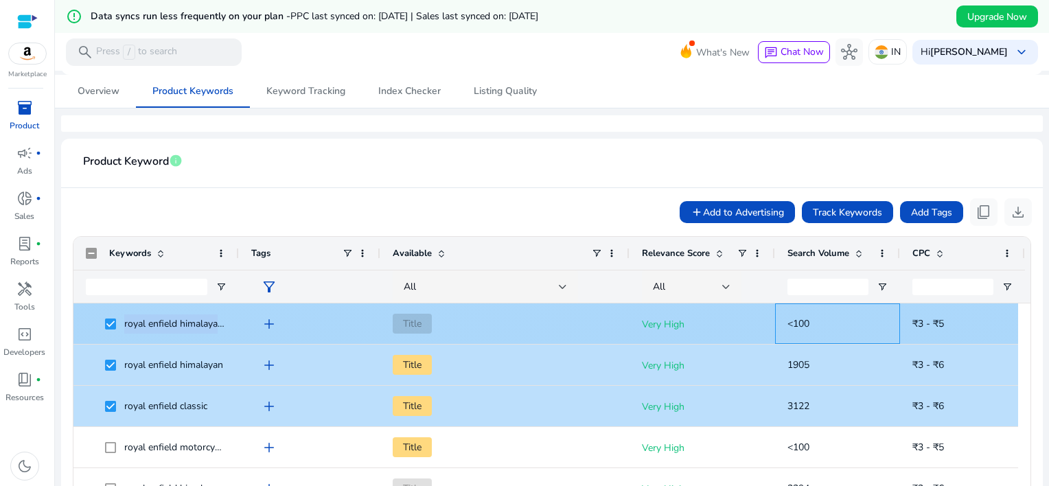
click at [826, 319] on span "<100" at bounding box center [838, 324] width 100 height 28
click at [640, 321] on div "Very High" at bounding box center [703, 323] width 146 height 41
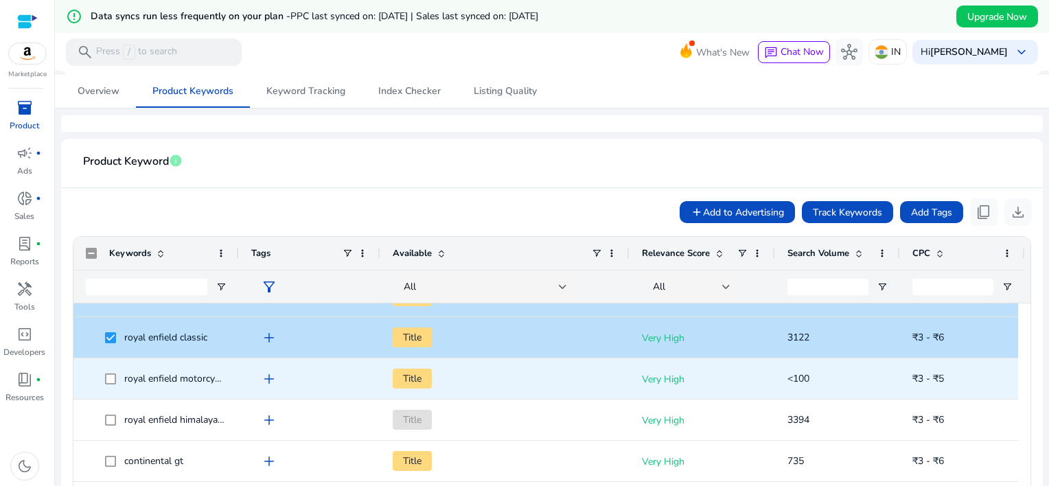
click at [108, 385] on span at bounding box center [114, 379] width 19 height 28
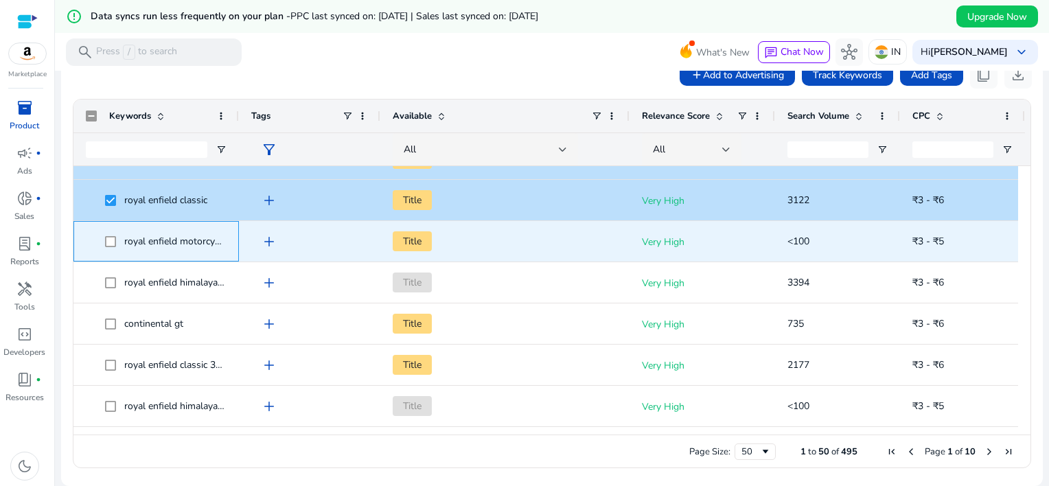
click at [101, 242] on span "royal enfield motorcycle" at bounding box center [156, 241] width 141 height 28
click at [201, 238] on span "royal enfield motorcycle" at bounding box center [175, 241] width 102 height 13
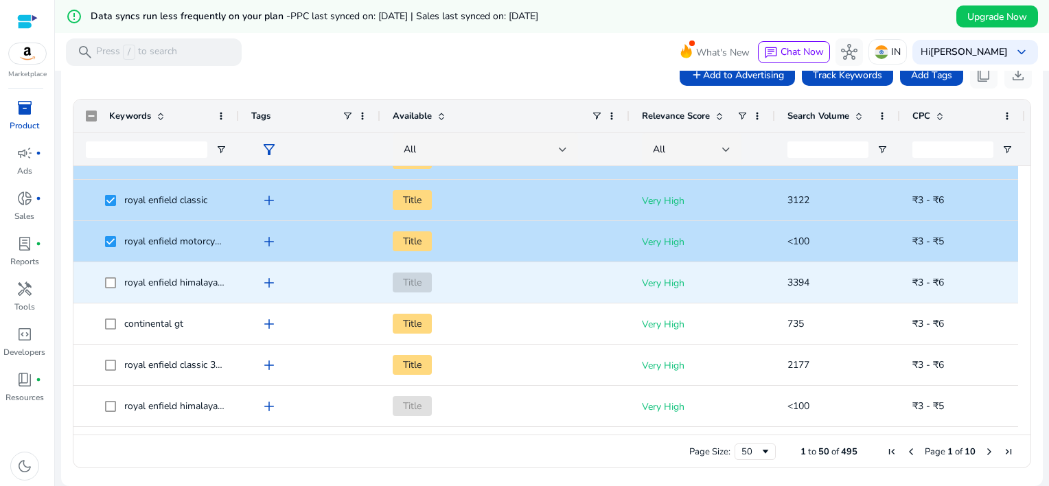
click at [110, 266] on div "royal enfield himalayan accessories" at bounding box center [156, 282] width 141 height 39
click at [115, 283] on span at bounding box center [114, 282] width 19 height 28
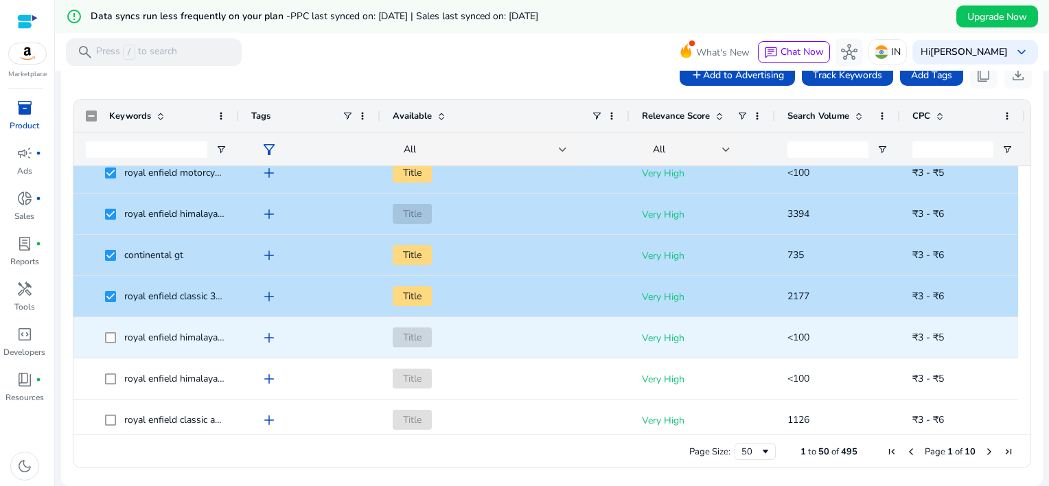
click at [101, 332] on span "royal enfield himalayan parts" at bounding box center [156, 337] width 141 height 28
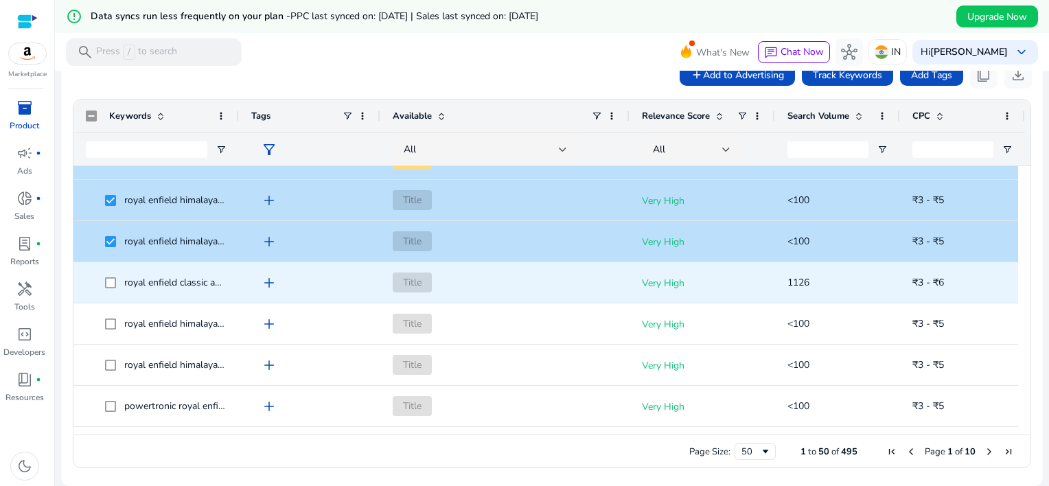
click at [113, 287] on span at bounding box center [114, 282] width 19 height 28
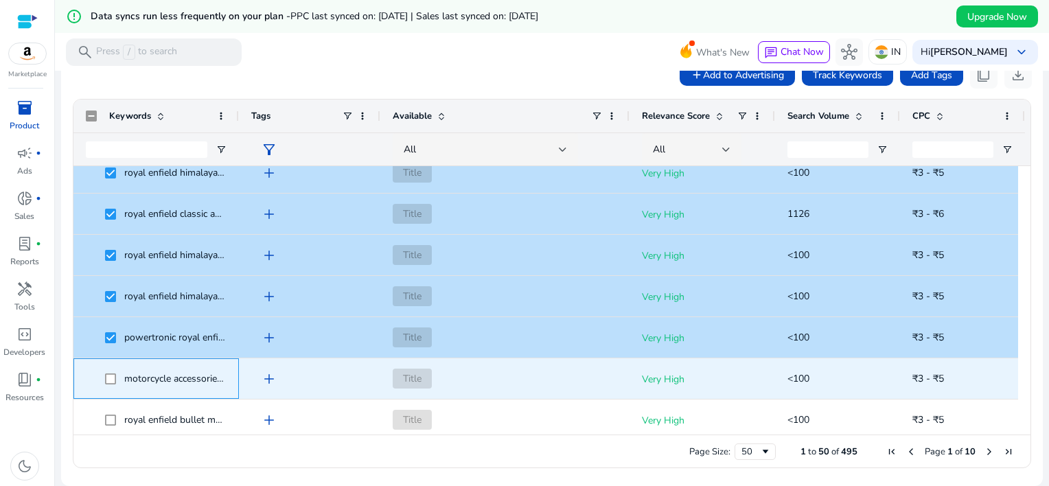
click at [108, 368] on span at bounding box center [114, 379] width 19 height 28
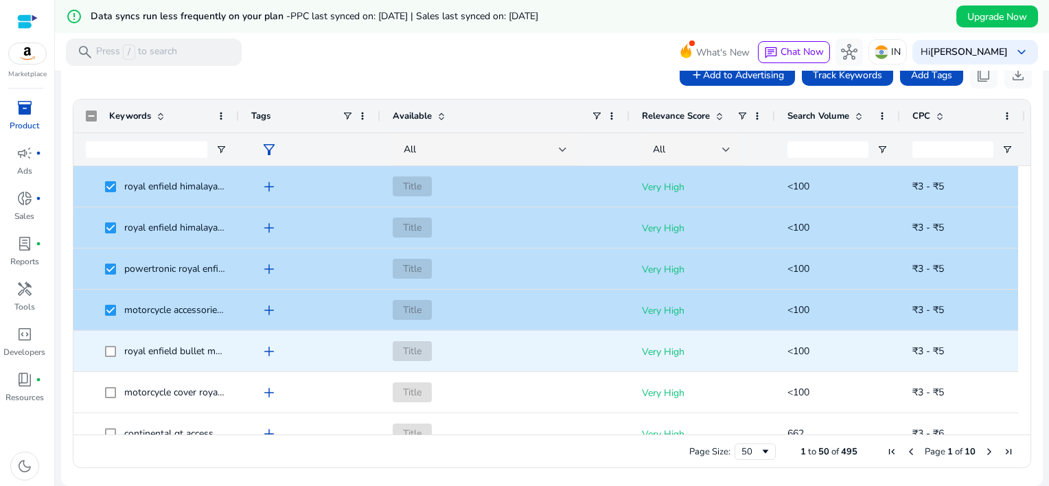
click at [113, 356] on span at bounding box center [114, 351] width 19 height 28
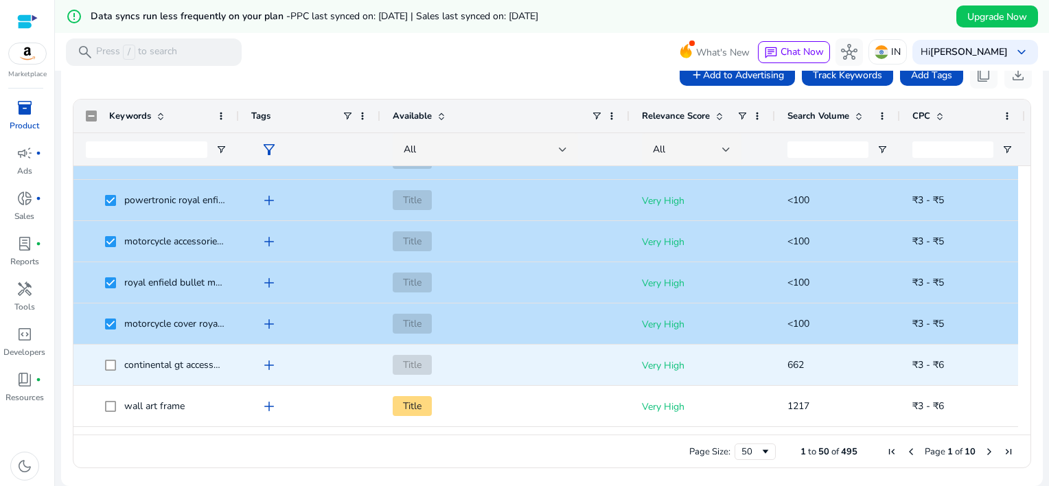
click at [112, 356] on span at bounding box center [114, 365] width 19 height 28
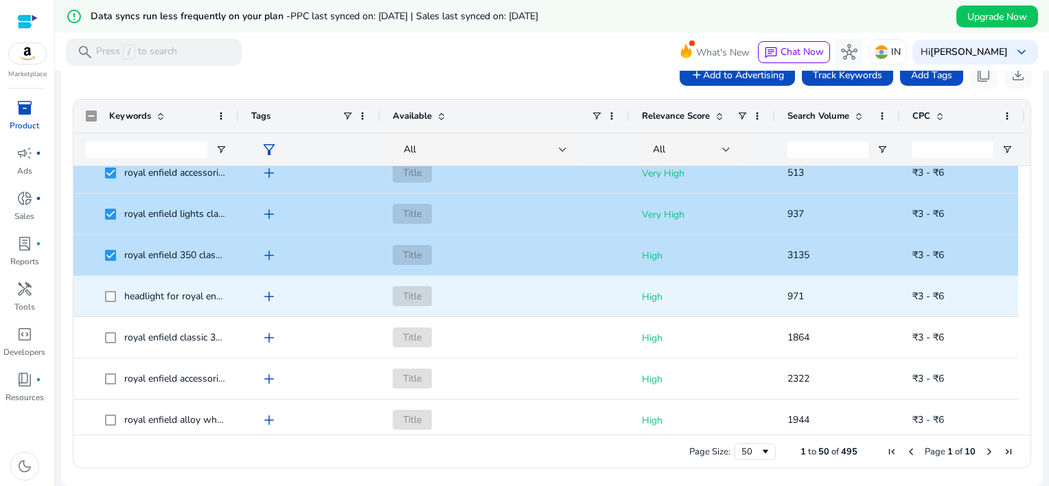
click at [103, 293] on span "headlight for royal enfield classic" at bounding box center [156, 296] width 141 height 28
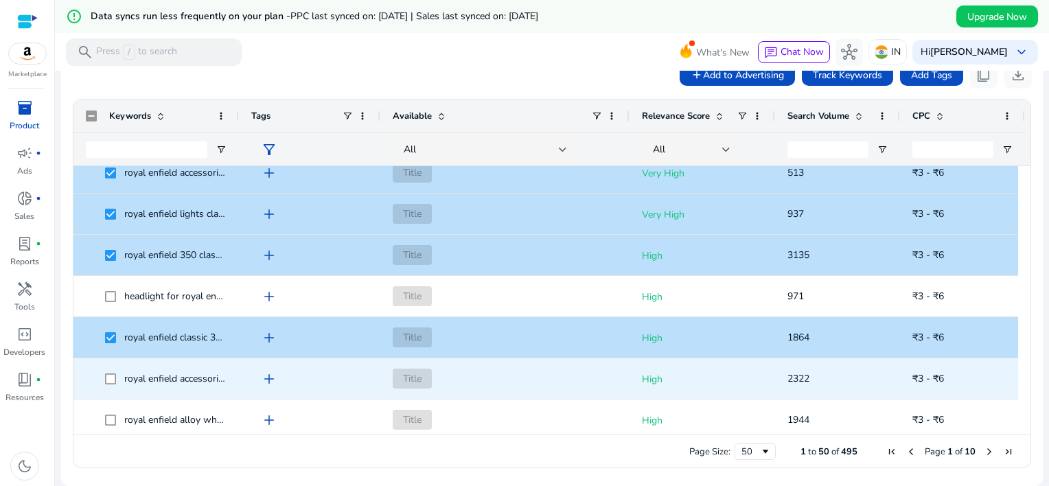
click at [102, 374] on span "royal enfield accessories classic 500" at bounding box center [156, 379] width 141 height 28
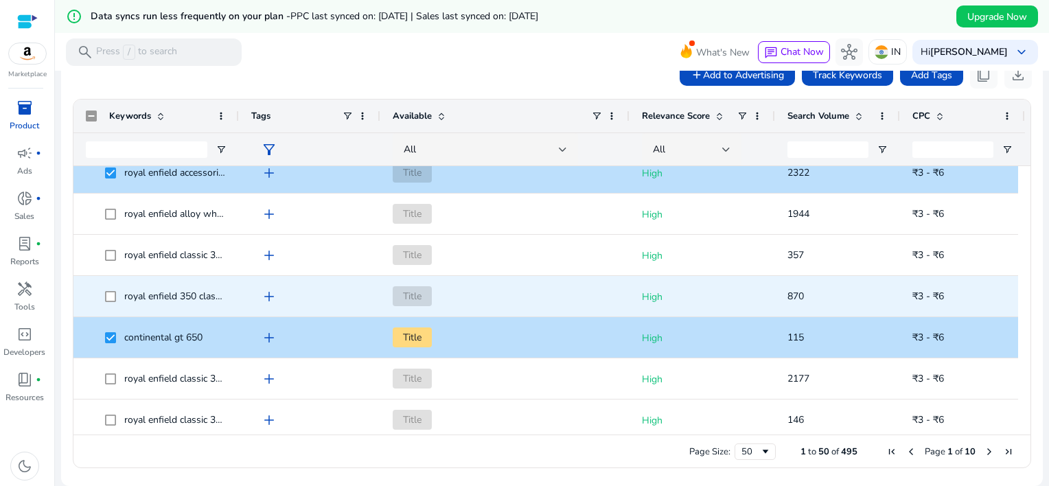
click at [109, 304] on span at bounding box center [114, 296] width 19 height 28
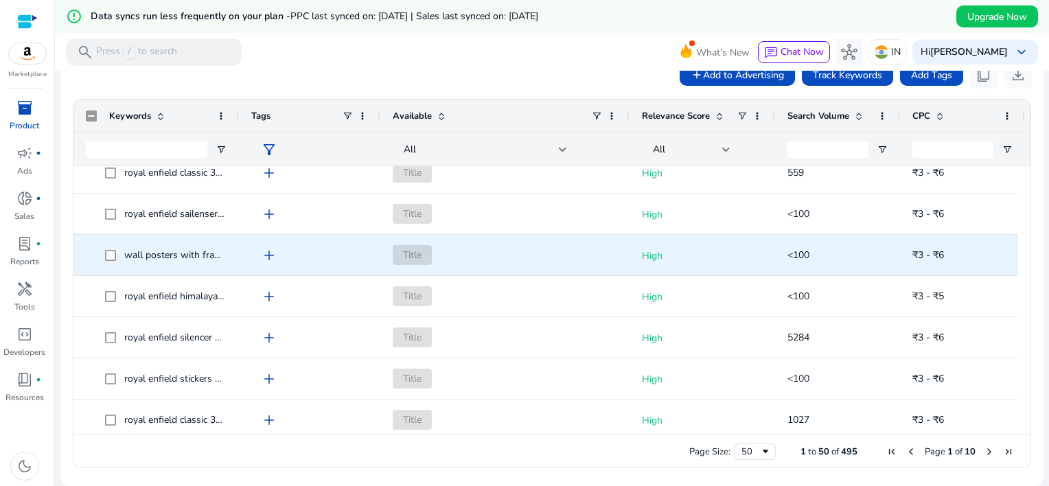
click at [103, 255] on span "wall posters with frame" at bounding box center [156, 255] width 141 height 28
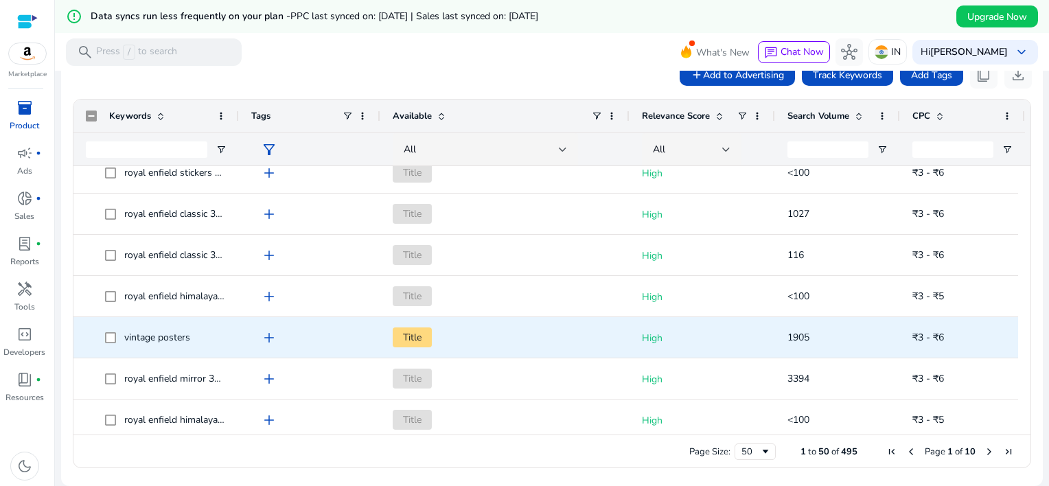
click at [118, 334] on span at bounding box center [114, 337] width 19 height 28
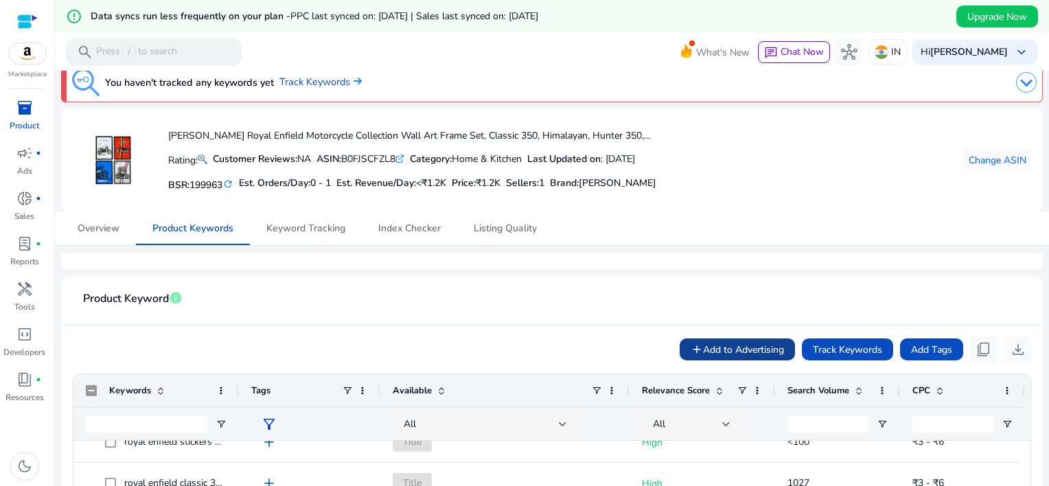
click at [718, 340] on span at bounding box center [737, 349] width 115 height 33
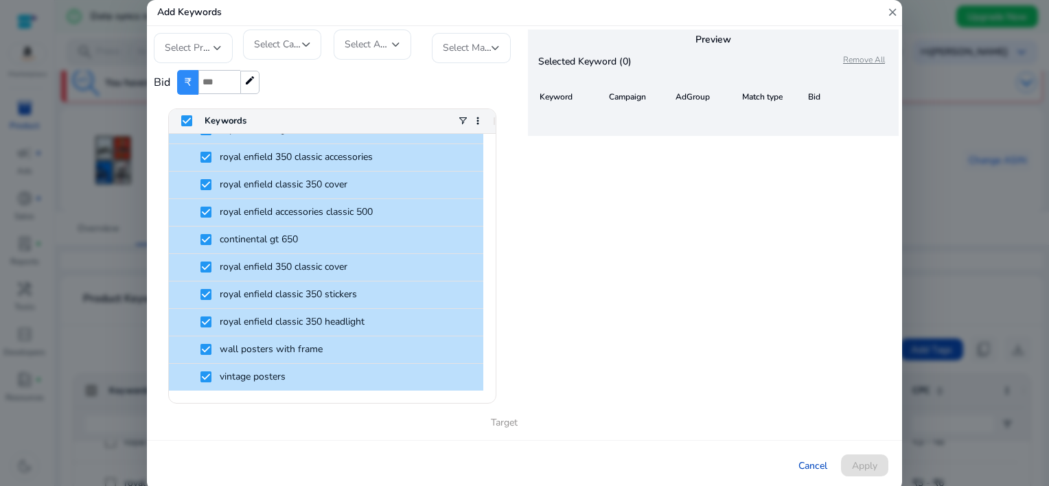
click at [604, 140] on div "Preview Selected Keyword (0) Remove All Keyword Campaign AdGroup Match type Bid" at bounding box center [714, 233] width 378 height 415
click at [890, 14] on mat-icon "close" at bounding box center [892, 12] width 12 height 25
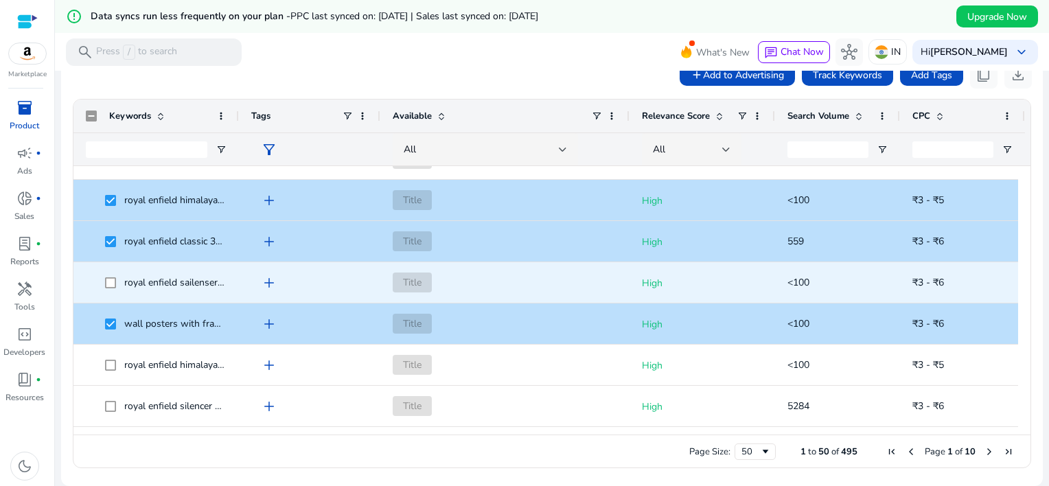
click at [107, 288] on span at bounding box center [114, 282] width 19 height 28
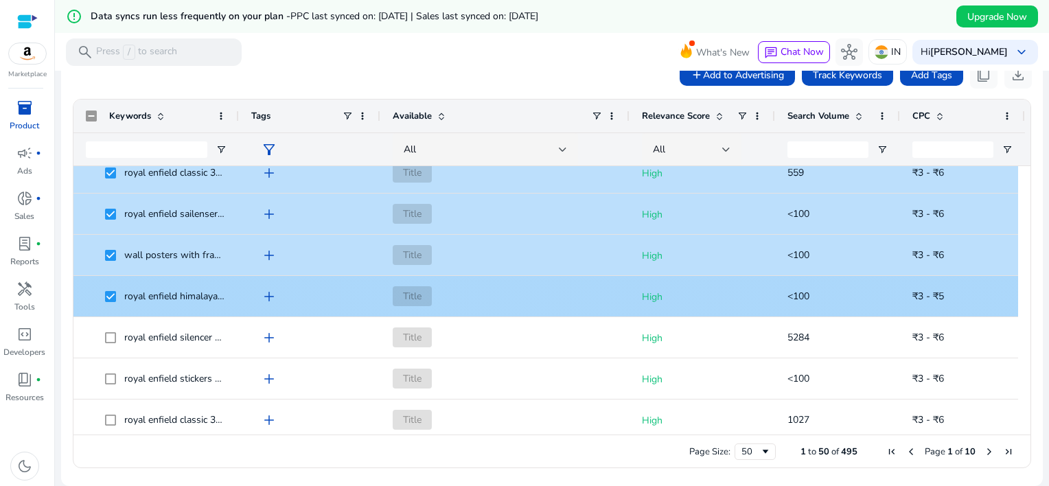
click at [112, 330] on span at bounding box center [114, 337] width 19 height 28
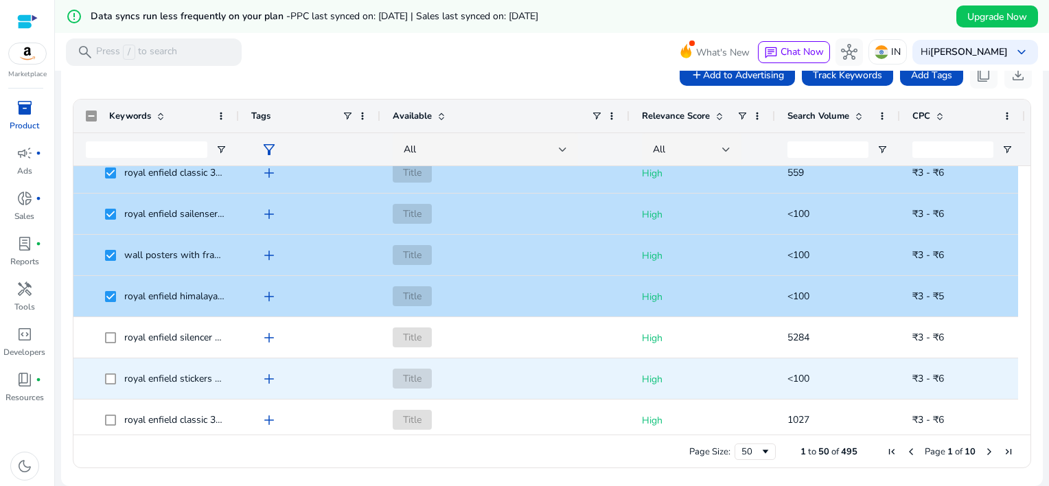
click at [102, 380] on span "royal enfield stickers 350 classic" at bounding box center [156, 379] width 141 height 28
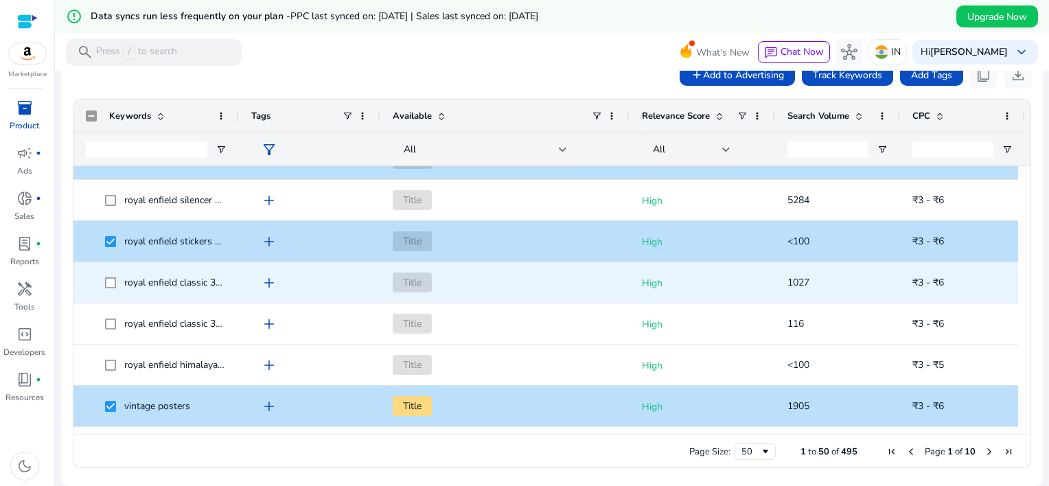
click at [108, 288] on span at bounding box center [114, 282] width 19 height 28
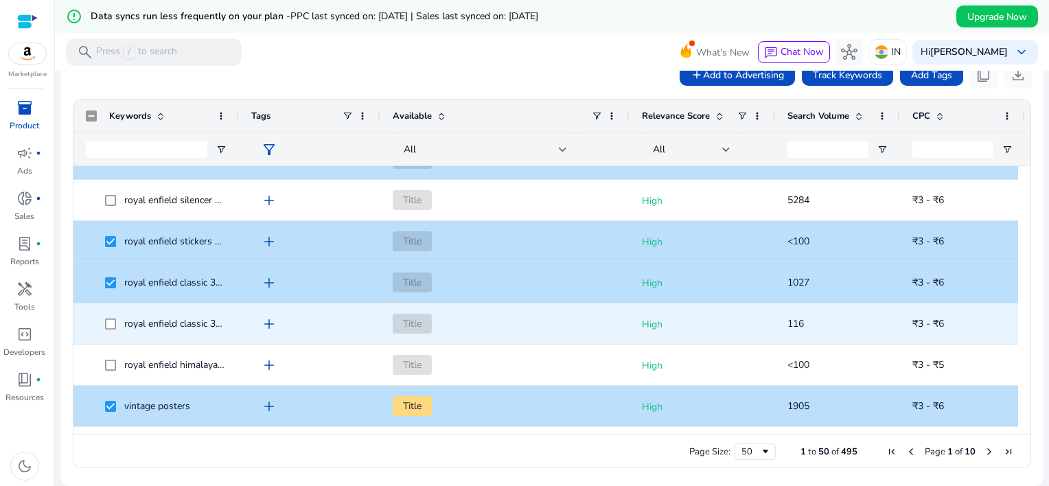
click at [110, 328] on span at bounding box center [114, 324] width 19 height 28
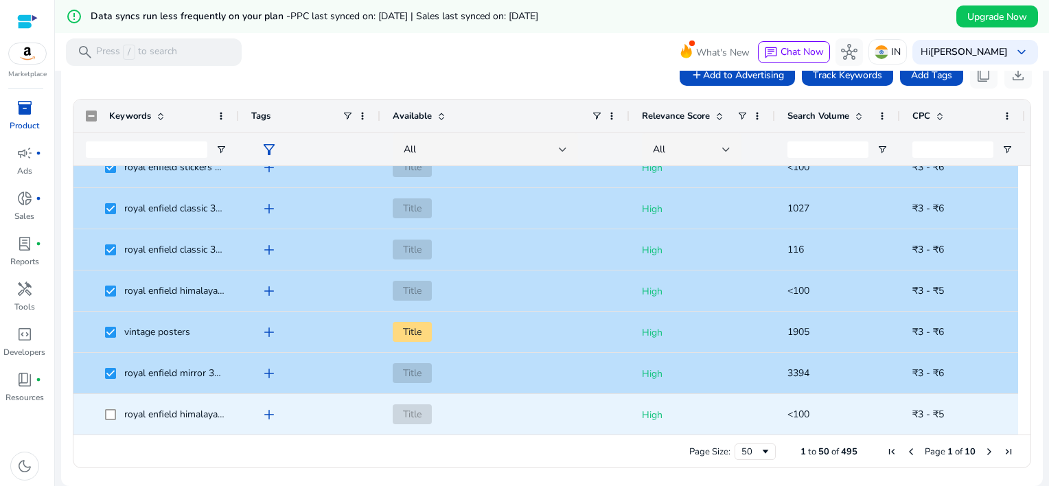
click at [108, 420] on span at bounding box center [114, 414] width 19 height 28
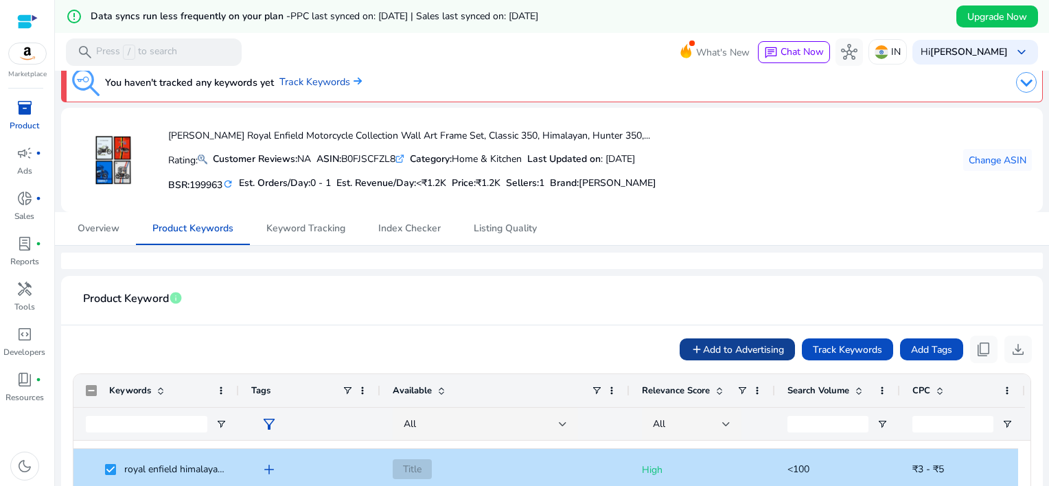
click at [734, 363] on span at bounding box center [737, 349] width 115 height 33
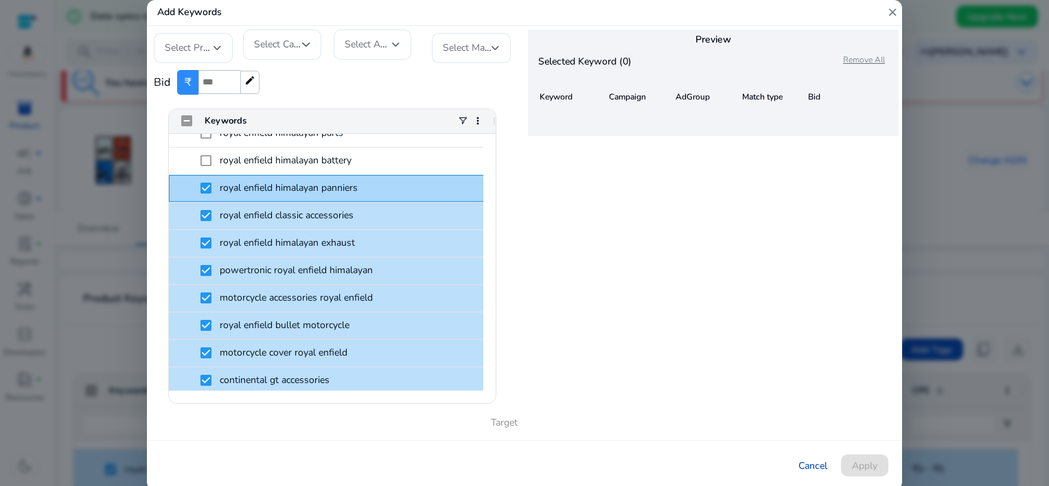
click at [199, 187] on div "royal enfield himalayan panniers" at bounding box center [332, 188] width 327 height 27
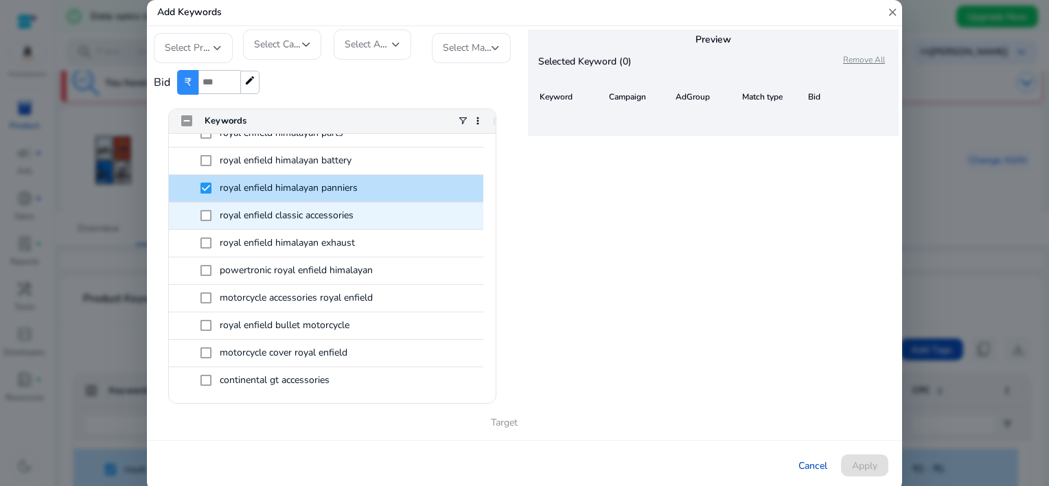
click at [206, 203] on span at bounding box center [210, 215] width 19 height 27
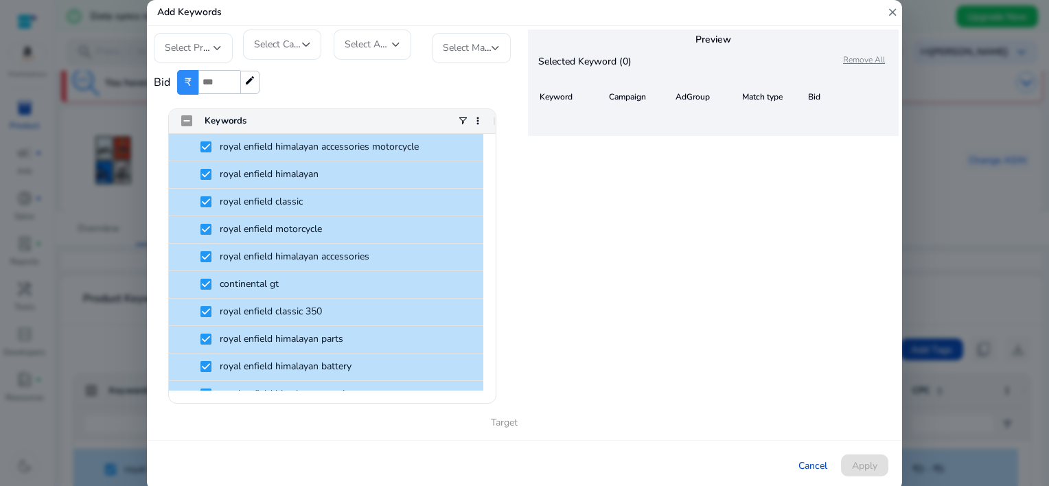
click at [223, 81] on input "number" at bounding box center [219, 82] width 42 height 24
click at [189, 81] on span "₹" at bounding box center [187, 82] width 21 height 25
click at [250, 89] on span "edit" at bounding box center [249, 82] width 19 height 23
click at [248, 87] on span "edit" at bounding box center [249, 82] width 19 height 23
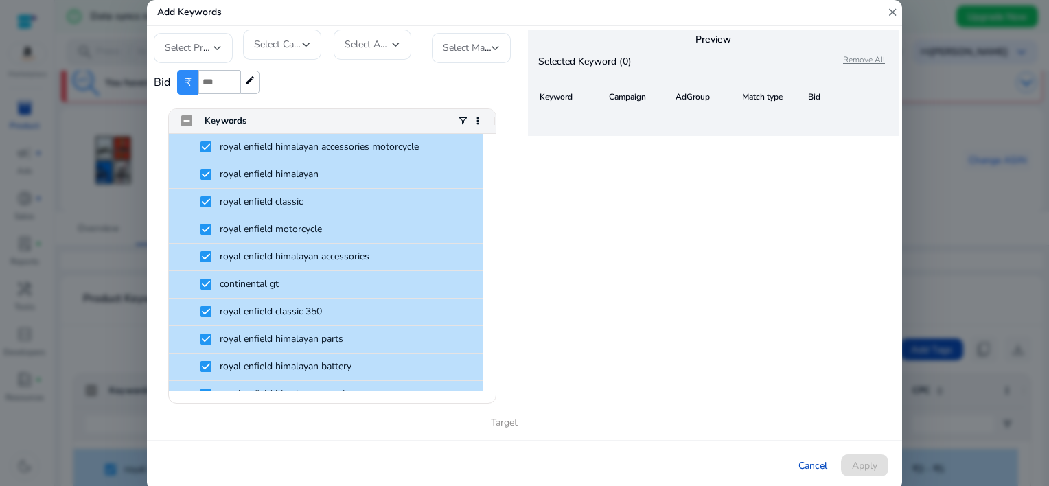
click at [248, 82] on mat-icon "edit" at bounding box center [249, 80] width 11 height 11
click at [222, 82] on input "number" at bounding box center [219, 82] width 42 height 24
type input "***"
click at [305, 82] on div "Bid ₹ *** edit" at bounding box center [336, 82] width 364 height 38
click at [203, 47] on span "Select Profile" at bounding box center [193, 47] width 57 height 13
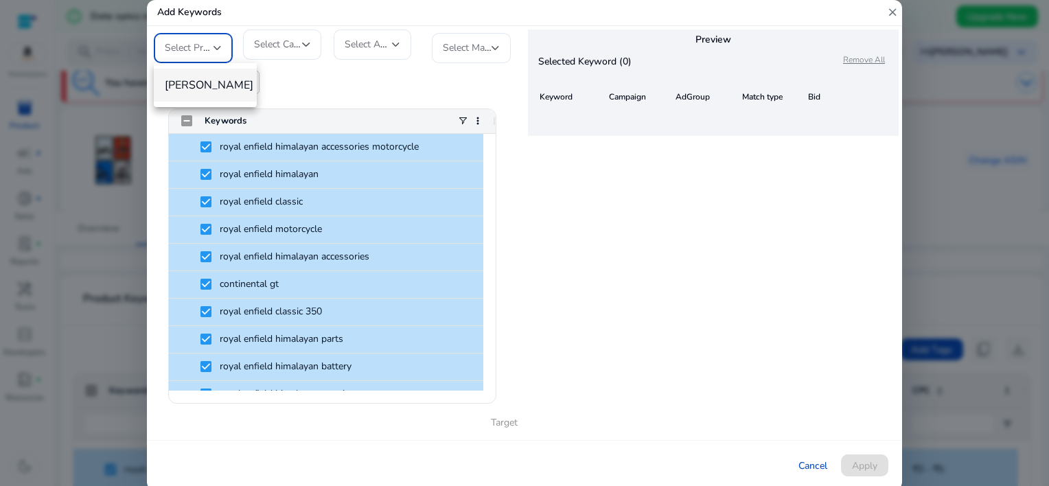
click at [206, 83] on span "[PERSON_NAME]" at bounding box center [205, 85] width 81 height 15
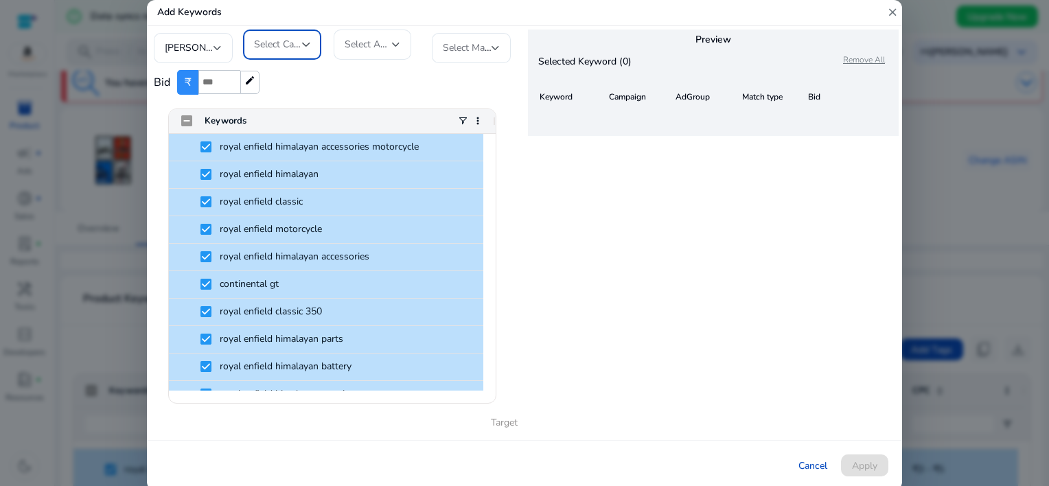
click at [282, 43] on span "Select Campaign" at bounding box center [289, 44] width 71 height 13
click at [288, 77] on input "dropdown search" at bounding box center [294, 76] width 103 height 32
click at [300, 38] on div at bounding box center [524, 243] width 1049 height 486
click at [310, 45] on div at bounding box center [306, 44] width 8 height 5
click at [291, 78] on input "dropdown search" at bounding box center [294, 76] width 103 height 32
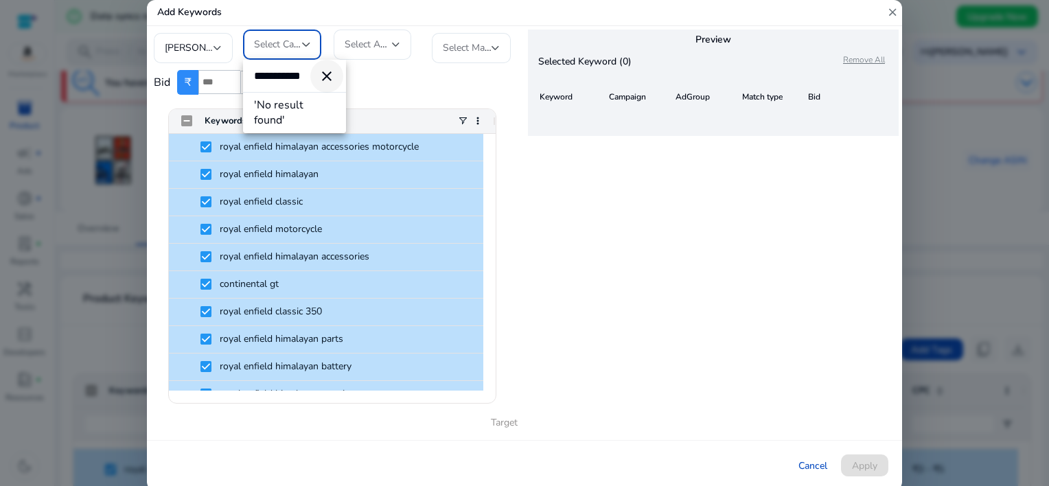
type input "**********"
click at [331, 76] on mat-icon "close" at bounding box center [327, 76] width 16 height 16
click at [385, 44] on div at bounding box center [524, 243] width 1049 height 486
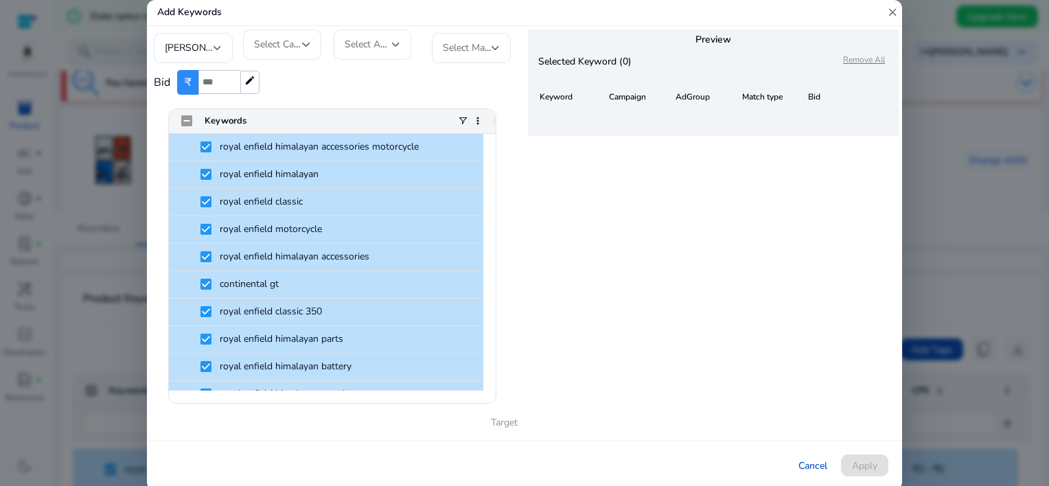
click at [385, 49] on span "Select AdGroup" at bounding box center [379, 44] width 68 height 13
click at [370, 35] on mat-form-field "Select AdGroup" at bounding box center [376, 45] width 85 height 30
click at [372, 49] on span "Select AdGroup" at bounding box center [379, 44] width 68 height 13
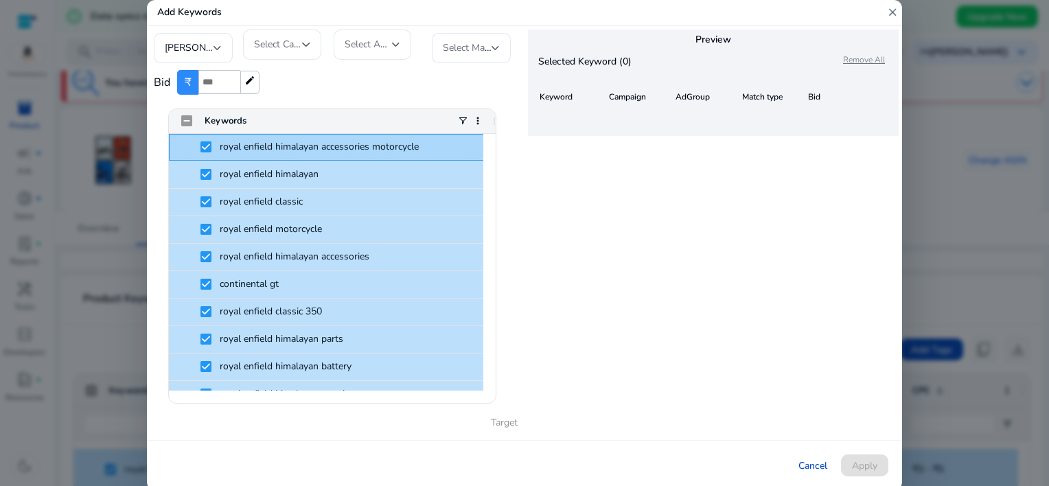
drag, startPoint x: 432, startPoint y: 148, endPoint x: 244, endPoint y: 152, distance: 187.5
click at [244, 152] on span "royal enfield himalayan accessories motorcycle" at bounding box center [342, 147] width 283 height 25
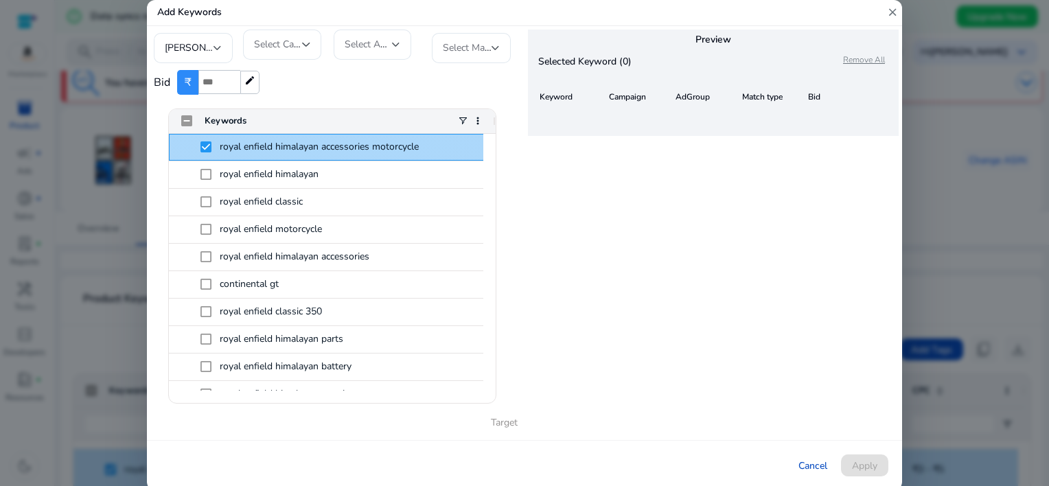
click at [225, 146] on span "royal enfield himalayan accessories motorcycle" at bounding box center [319, 146] width 199 height 13
click at [223, 148] on span "royal enfield himalayan accessories motorcycle" at bounding box center [319, 146] width 199 height 13
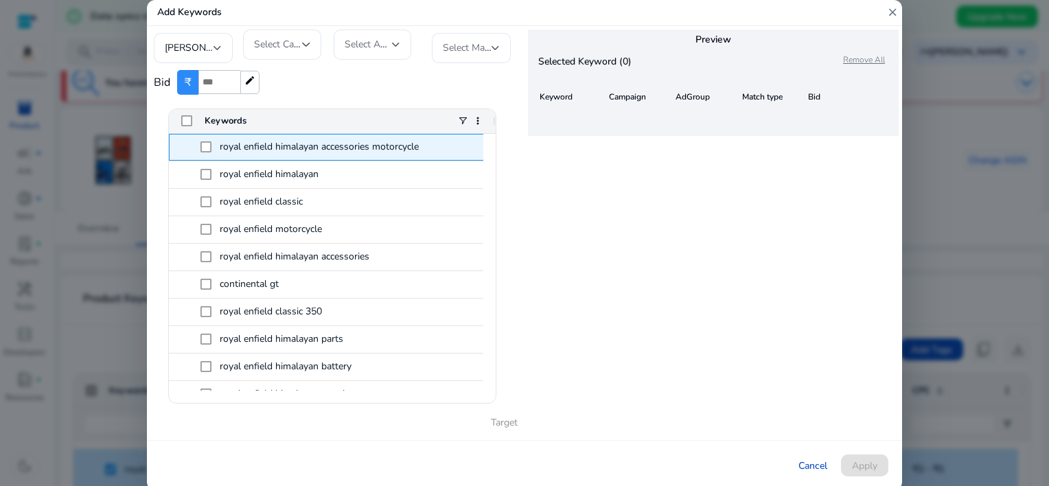
drag, startPoint x: 438, startPoint y: 142, endPoint x: 240, endPoint y: 140, distance: 197.8
click at [305, 145] on span "royal enfield himalayan accessories motorcycle" at bounding box center [342, 147] width 283 height 25
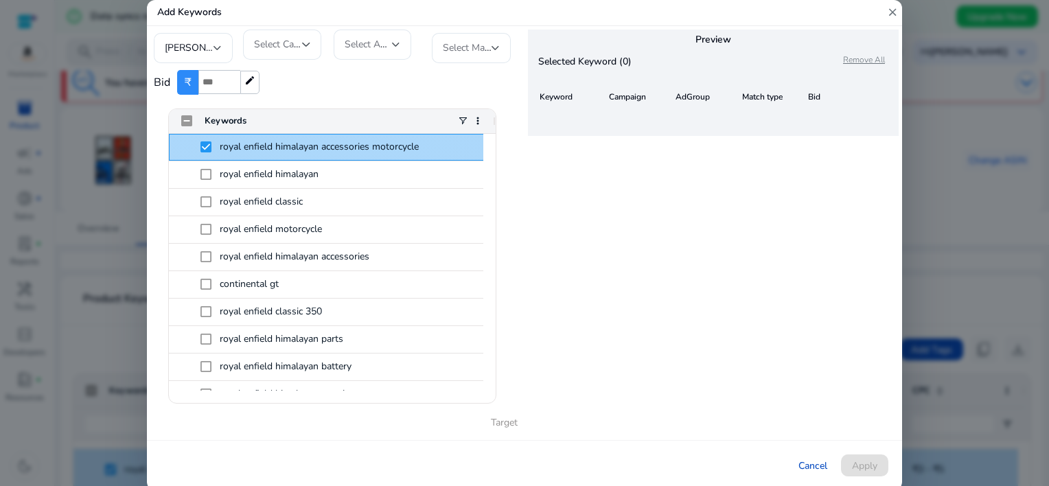
click at [214, 144] on span at bounding box center [210, 146] width 19 height 27
drag, startPoint x: 218, startPoint y: 145, endPoint x: 413, endPoint y: 146, distance: 195.0
click at [413, 146] on span "royal enfield himalayan accessories motorcycle" at bounding box center [342, 147] width 283 height 25
click at [413, 146] on span "royal enfield himalayan accessories motorcycle" at bounding box center [319, 146] width 199 height 13
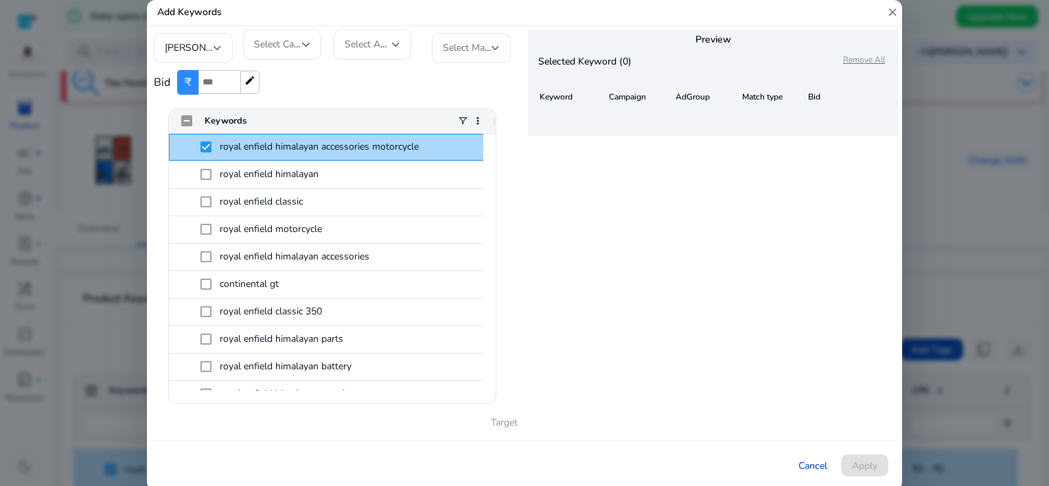
click at [413, 146] on span "royal enfield himalayan accessories motorcycle" at bounding box center [319, 146] width 199 height 13
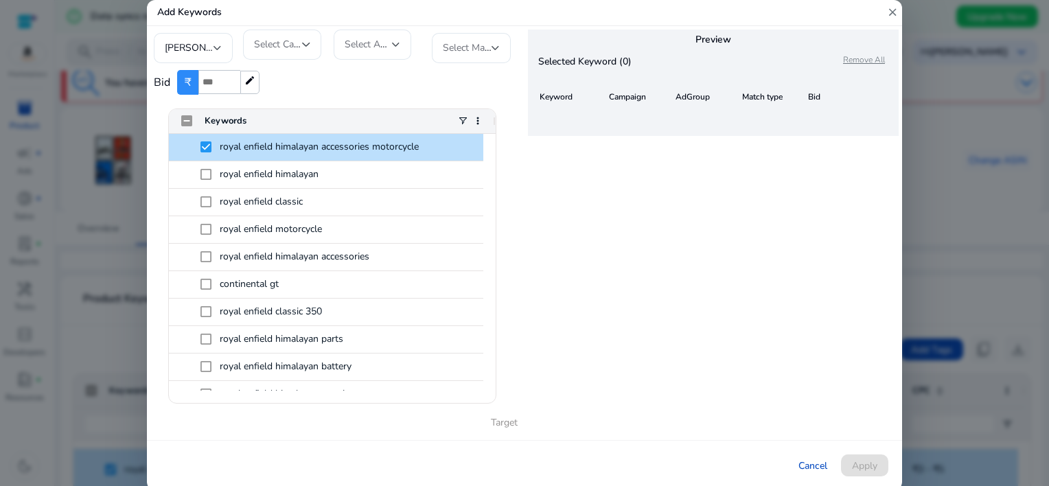
click at [524, 176] on div "RAMESHTH [PERSON_NAME] Select Campaign Select AdGroup Select Match Type Bid ₹ *…" at bounding box center [336, 233] width 378 height 415
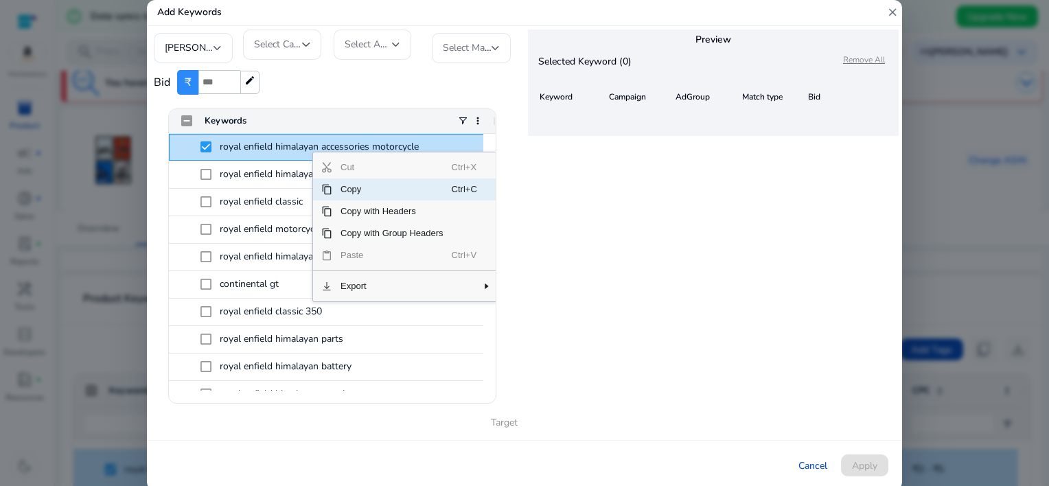
click at [346, 194] on span "Copy" at bounding box center [391, 190] width 119 height 22
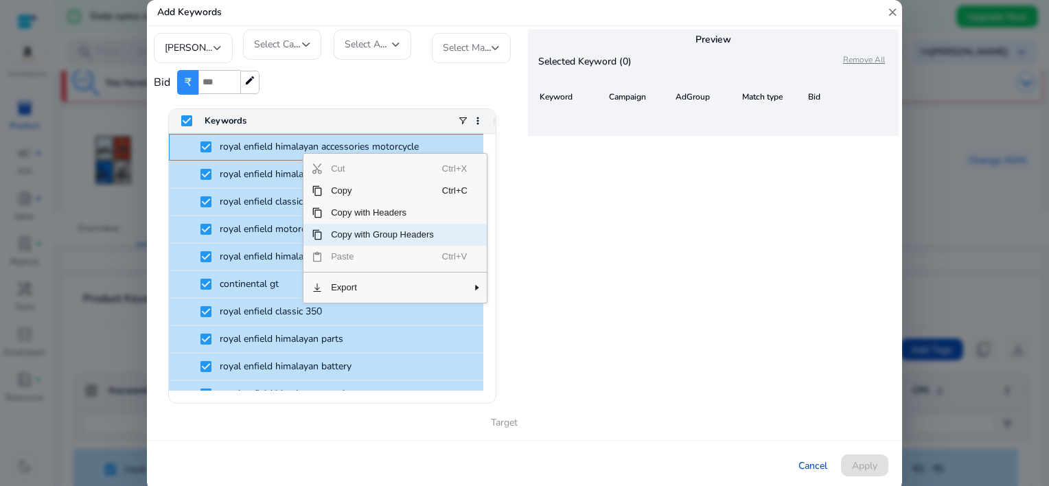
click at [335, 236] on span "Copy with Group Headers" at bounding box center [382, 235] width 119 height 22
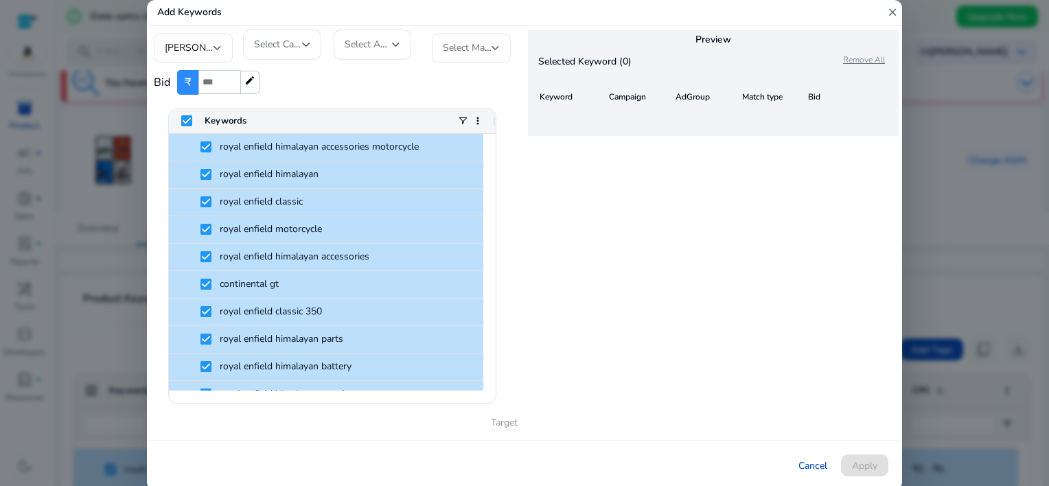
click at [895, 12] on mat-icon "close" at bounding box center [892, 12] width 12 height 25
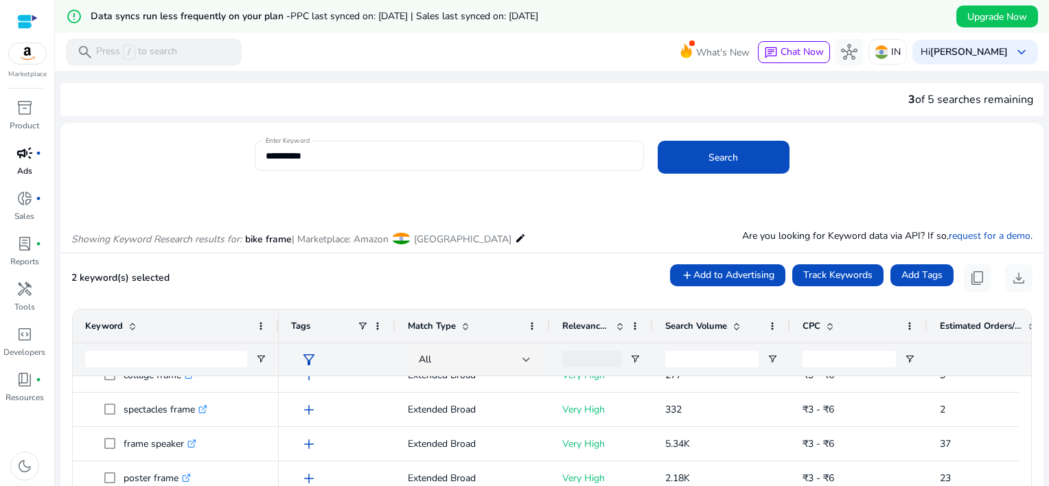
drag, startPoint x: 444, startPoint y: 165, endPoint x: 47, endPoint y: 150, distance: 396.5
click at [47, 150] on mat-sidenav-container "**********" at bounding box center [524, 243] width 1049 height 486
drag, startPoint x: 47, startPoint y: 150, endPoint x: 477, endPoint y: 157, distance: 429.2
click at [477, 157] on input "**********" at bounding box center [449, 155] width 367 height 15
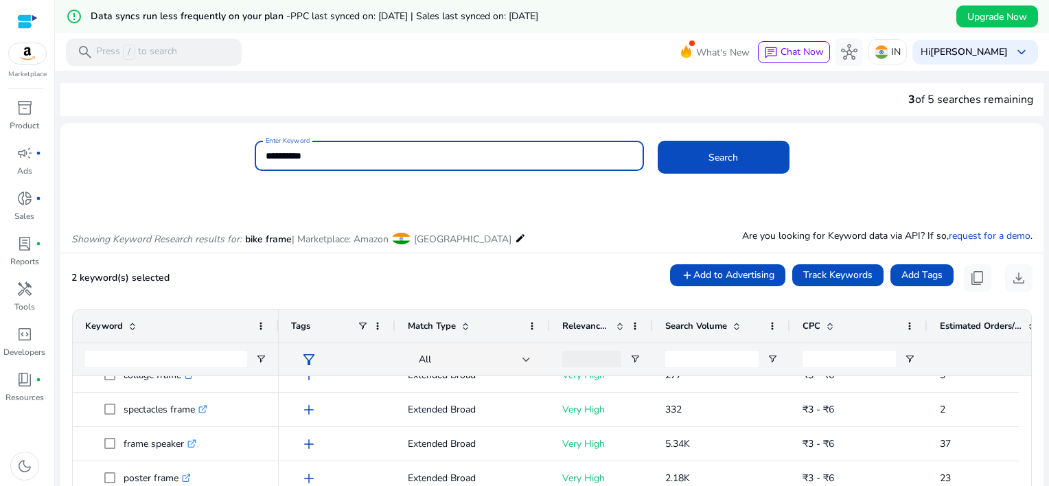
click at [461, 154] on input "**********" at bounding box center [449, 155] width 367 height 15
drag, startPoint x: 448, startPoint y: 150, endPoint x: 195, endPoint y: 158, distance: 252.8
click at [195, 158] on div "**********" at bounding box center [546, 163] width 972 height 45
click at [658, 141] on button "Search" at bounding box center [724, 157] width 132 height 33
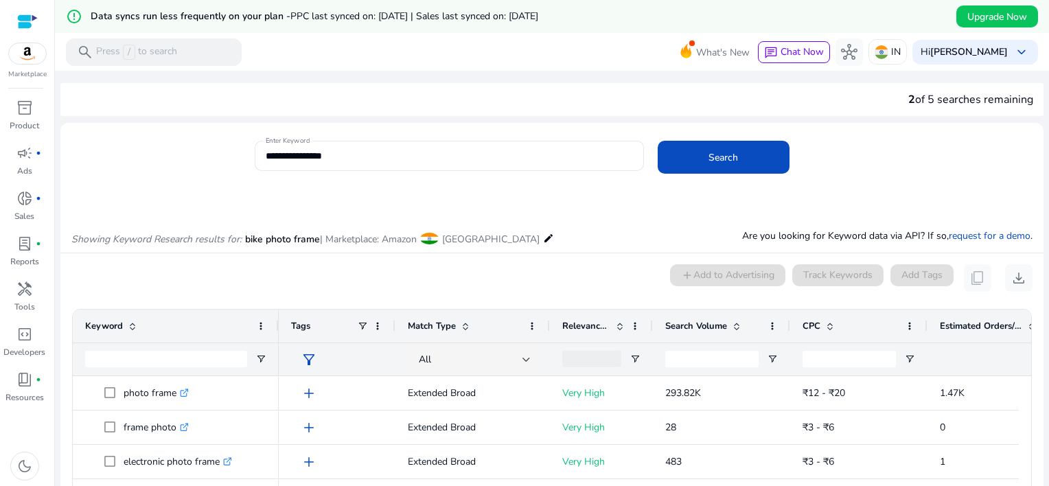
click at [959, 94] on div "2 of 5 searches remaining" at bounding box center [970, 99] width 125 height 16
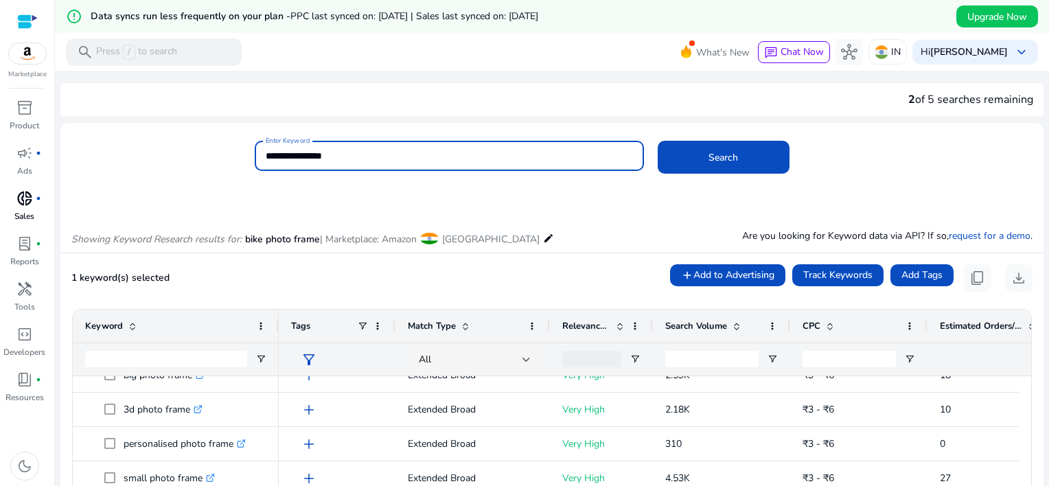
drag, startPoint x: 533, startPoint y: 148, endPoint x: 22, endPoint y: 188, distance: 512.4
click at [22, 188] on mat-sidenav-container "**********" at bounding box center [524, 243] width 1049 height 486
click at [658, 141] on button "Search" at bounding box center [724, 157] width 132 height 33
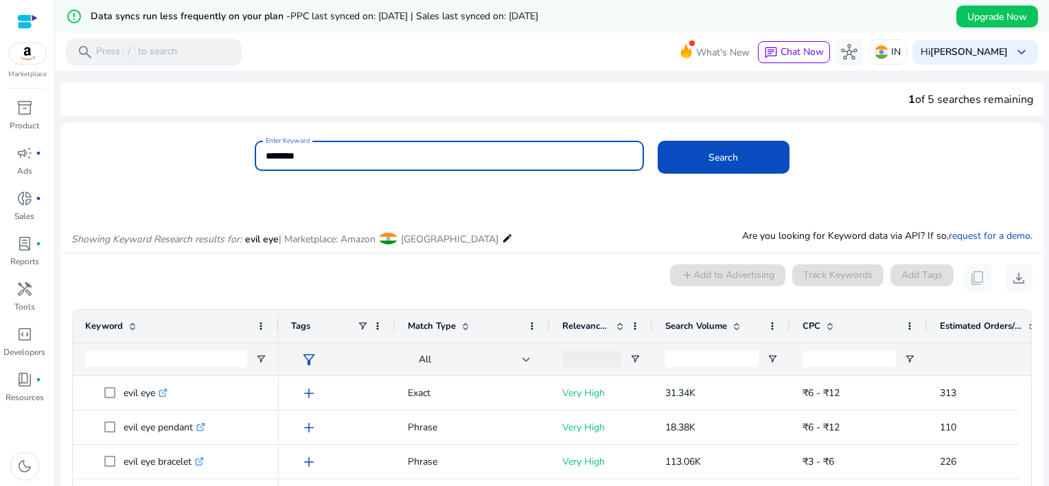
click at [532, 159] on input "********" at bounding box center [449, 155] width 367 height 15
type input "**********"
click at [658, 141] on button "Search" at bounding box center [724, 157] width 132 height 33
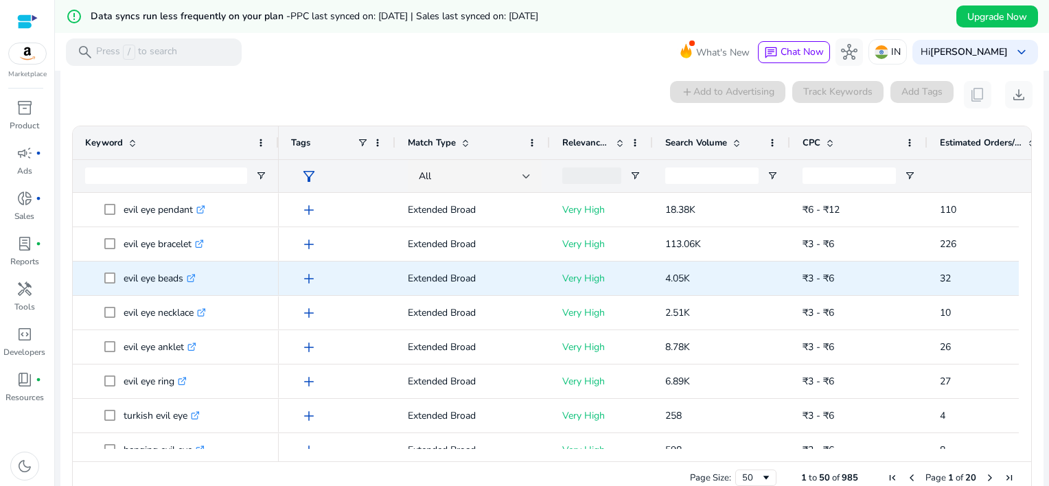
scroll to position [196, 0]
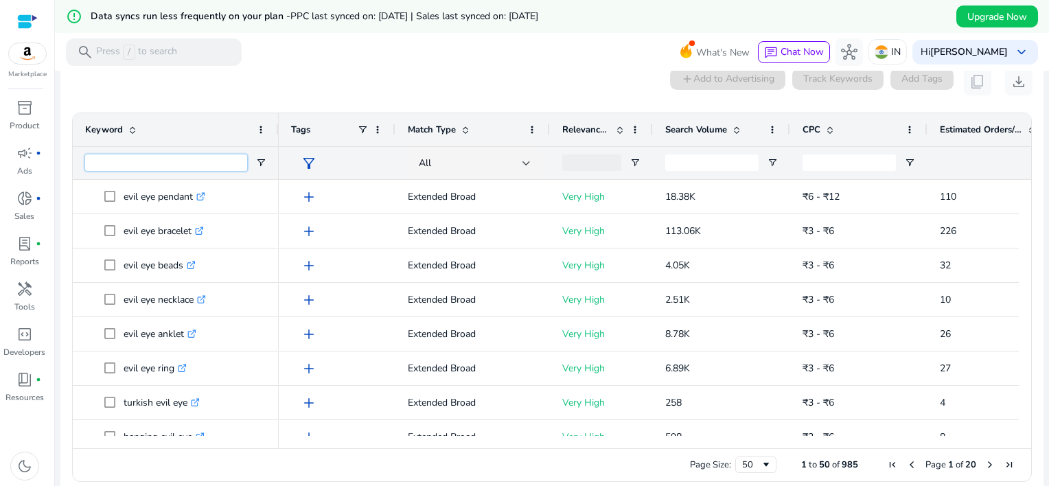
click at [220, 161] on input "Keyword Filter Input" at bounding box center [166, 162] width 162 height 16
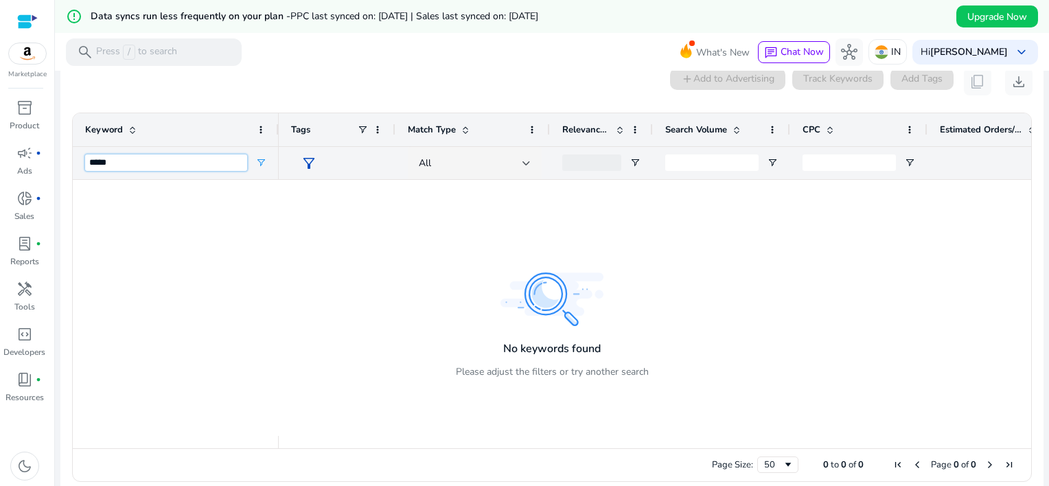
scroll to position [0, 0]
type input "*****"
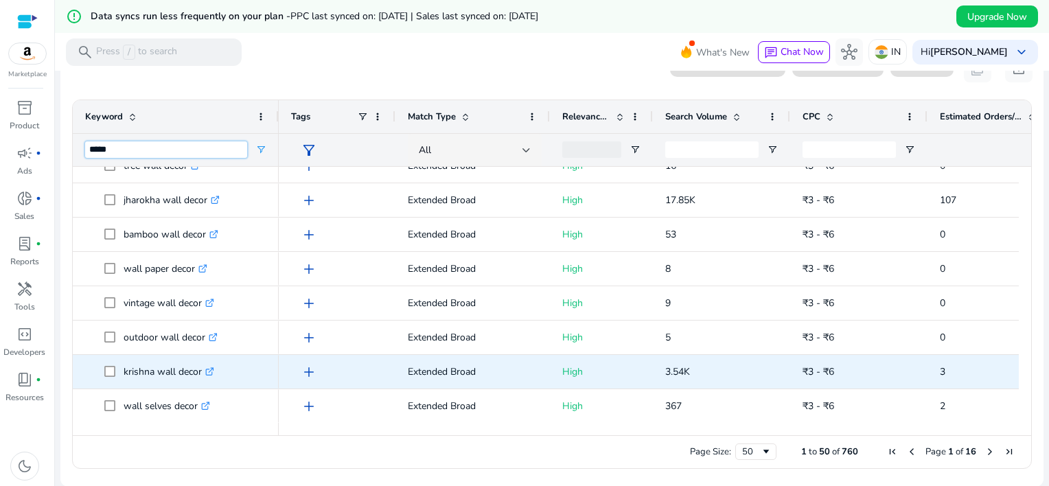
scroll to position [1052, 0]
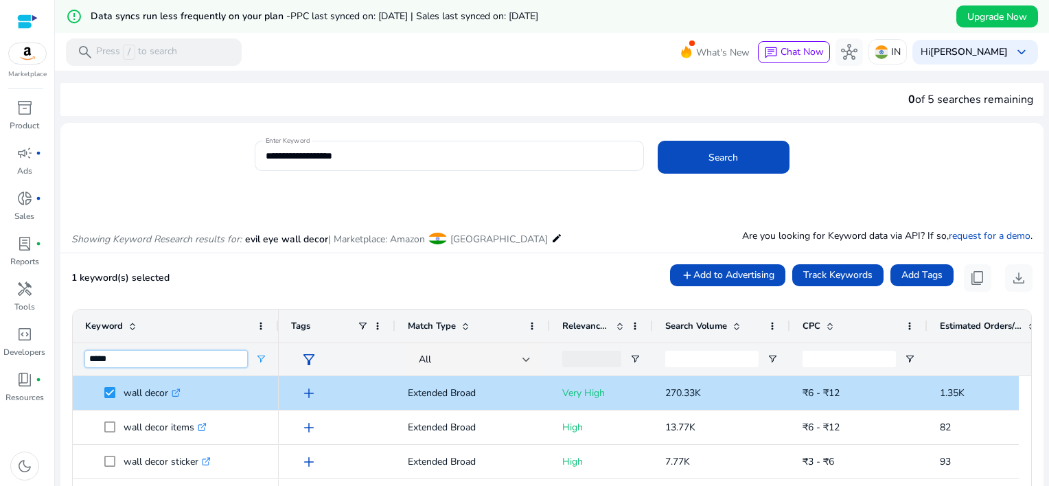
drag, startPoint x: 152, startPoint y: 360, endPoint x: 82, endPoint y: 361, distance: 70.0
click at [82, 361] on div "*****" at bounding box center [176, 359] width 206 height 33
